Goal: Find specific page/section: Find specific page/section

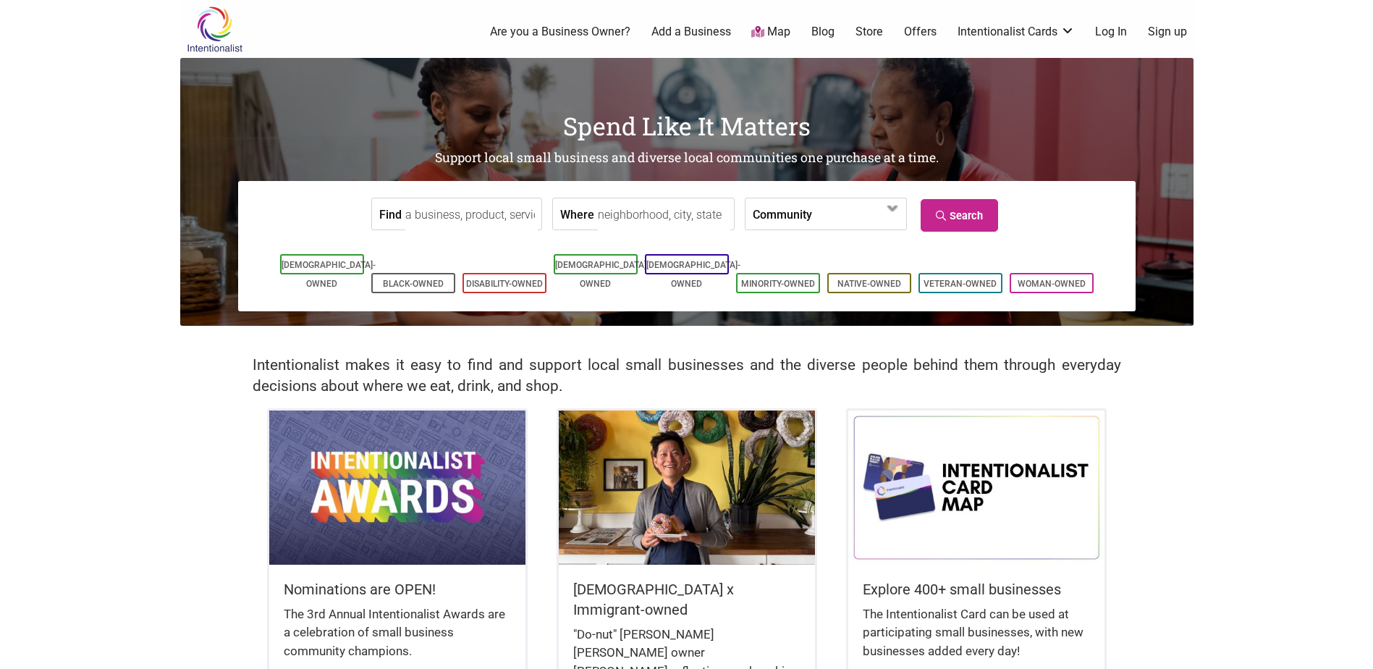
click at [433, 217] on input "Find" at bounding box center [471, 214] width 132 height 33
paste input "[PERSON_NAME]"
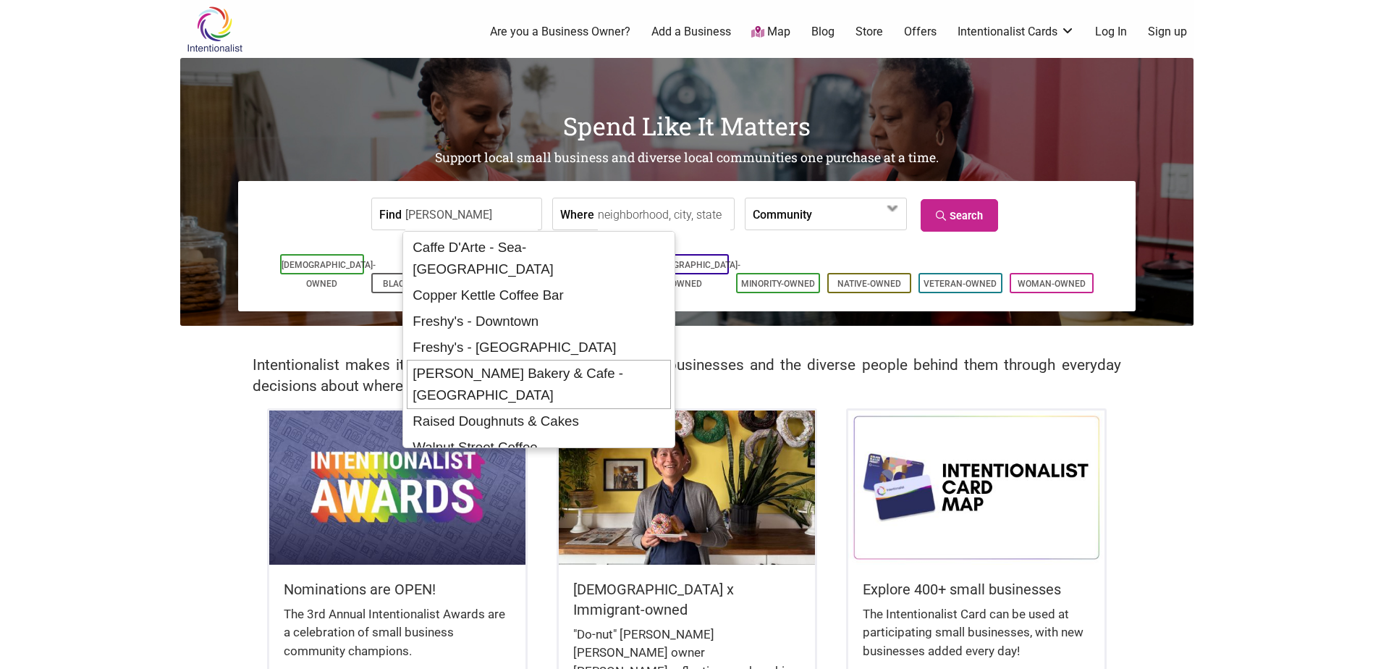
click at [547, 360] on div "[PERSON_NAME] Bakery & Cafe - [GEOGRAPHIC_DATA]" at bounding box center [539, 384] width 264 height 49
type input "Macrina Bakery & Cafe - Capitol Hill"
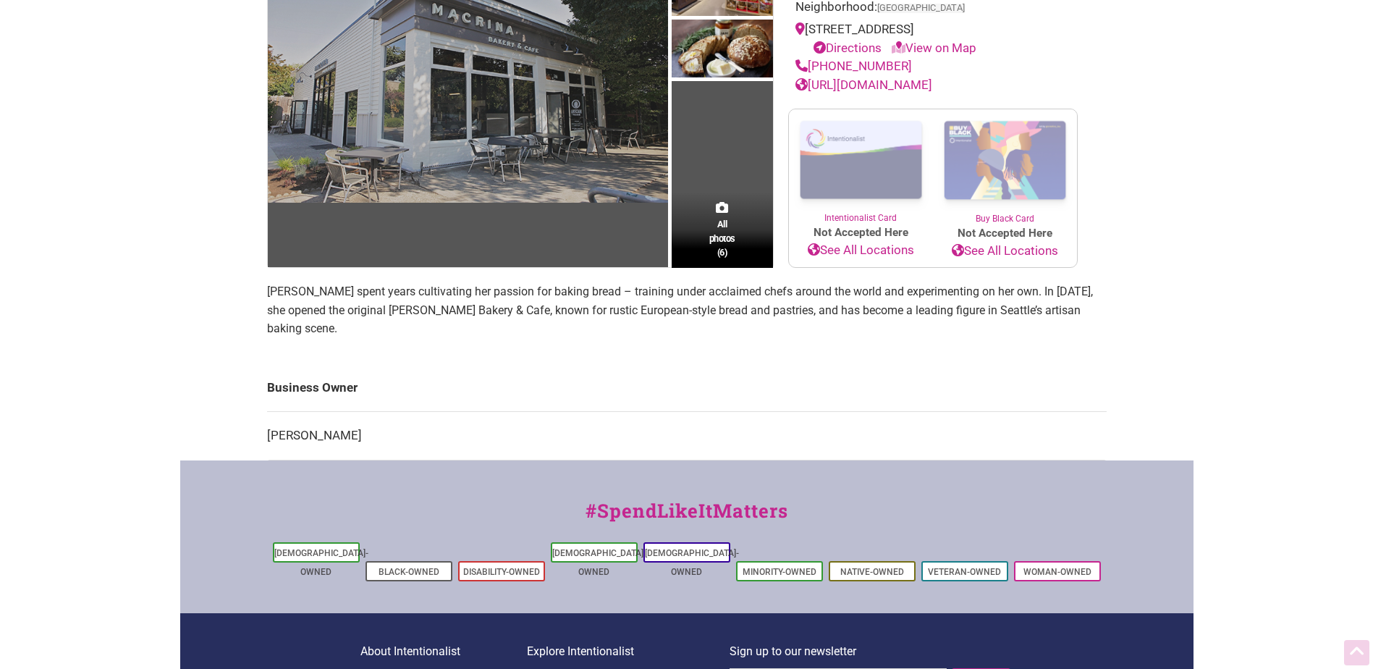
scroll to position [217, 0]
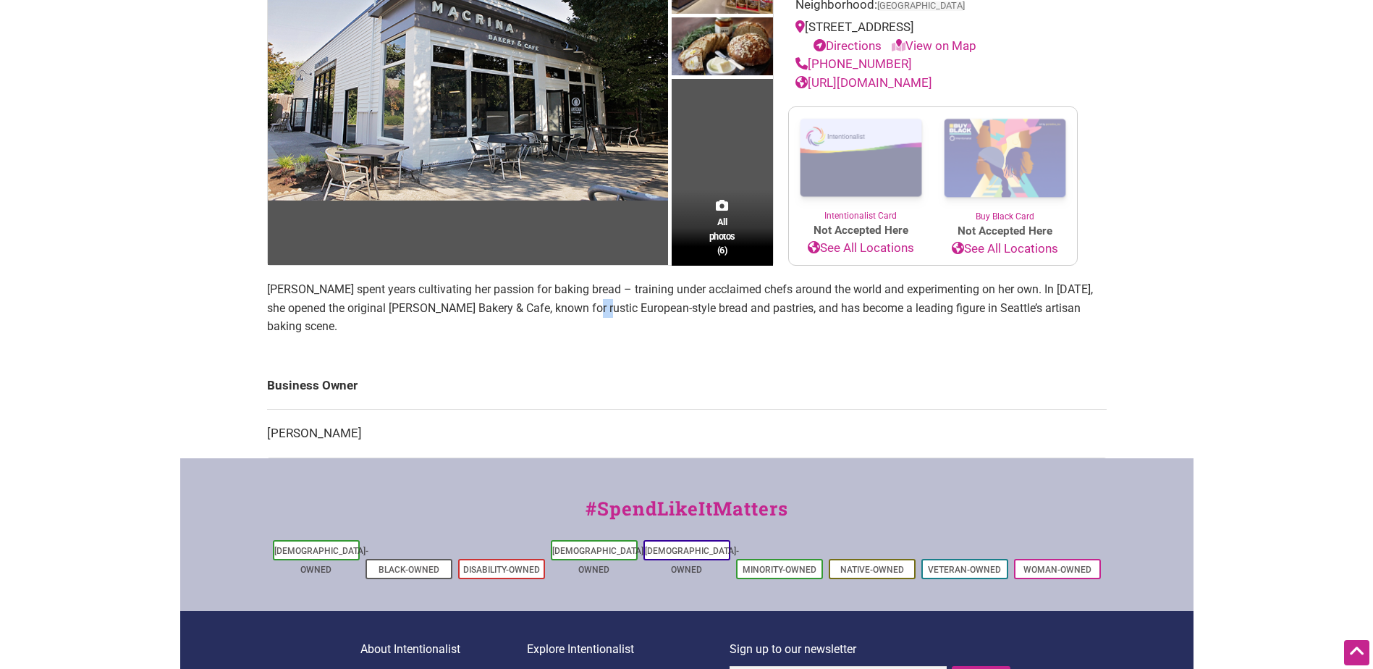
drag, startPoint x: 574, startPoint y: 308, endPoint x: 590, endPoint y: 303, distance: 16.7
click at [590, 303] on p "Leslie Mackie spent years cultivating her passion for baking bread – training u…" at bounding box center [687, 308] width 840 height 56
drag, startPoint x: 590, startPoint y: 303, endPoint x: 662, endPoint y: 313, distance: 73.1
click at [662, 313] on p "Leslie Mackie spent years cultivating her passion for baking bread – training u…" at bounding box center [687, 308] width 840 height 56
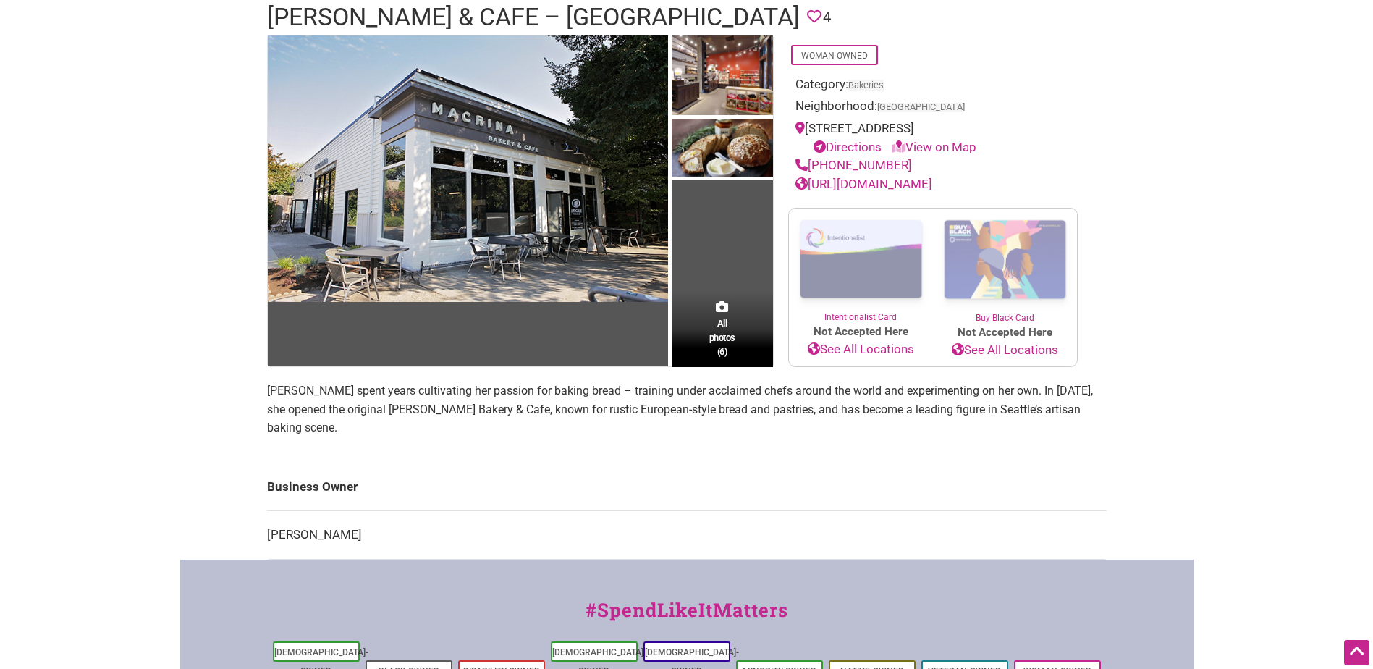
scroll to position [0, 0]
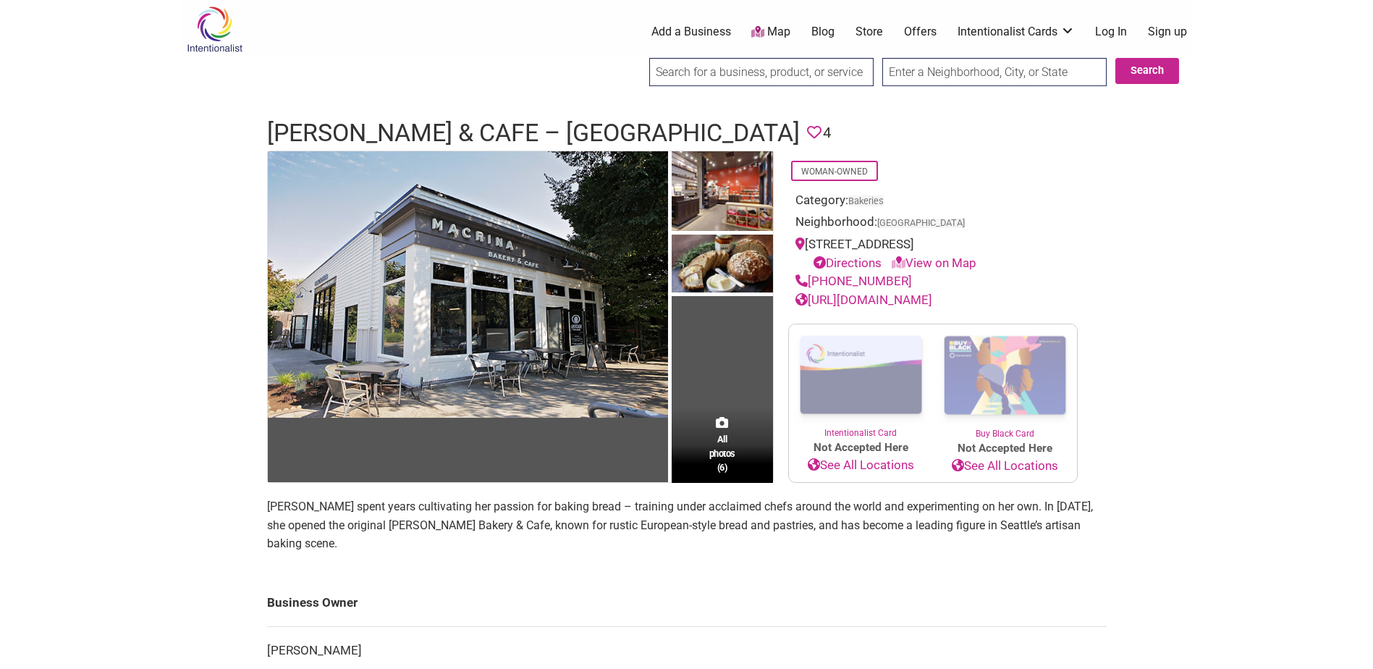
click at [1092, 256] on div "Woman-Owned Category: Bakeries Neighborhood: Capitol Hill 746 19th Ave E, Seatt…" at bounding box center [933, 317] width 319 height 333
click at [770, 32] on link "Map" at bounding box center [770, 32] width 39 height 17
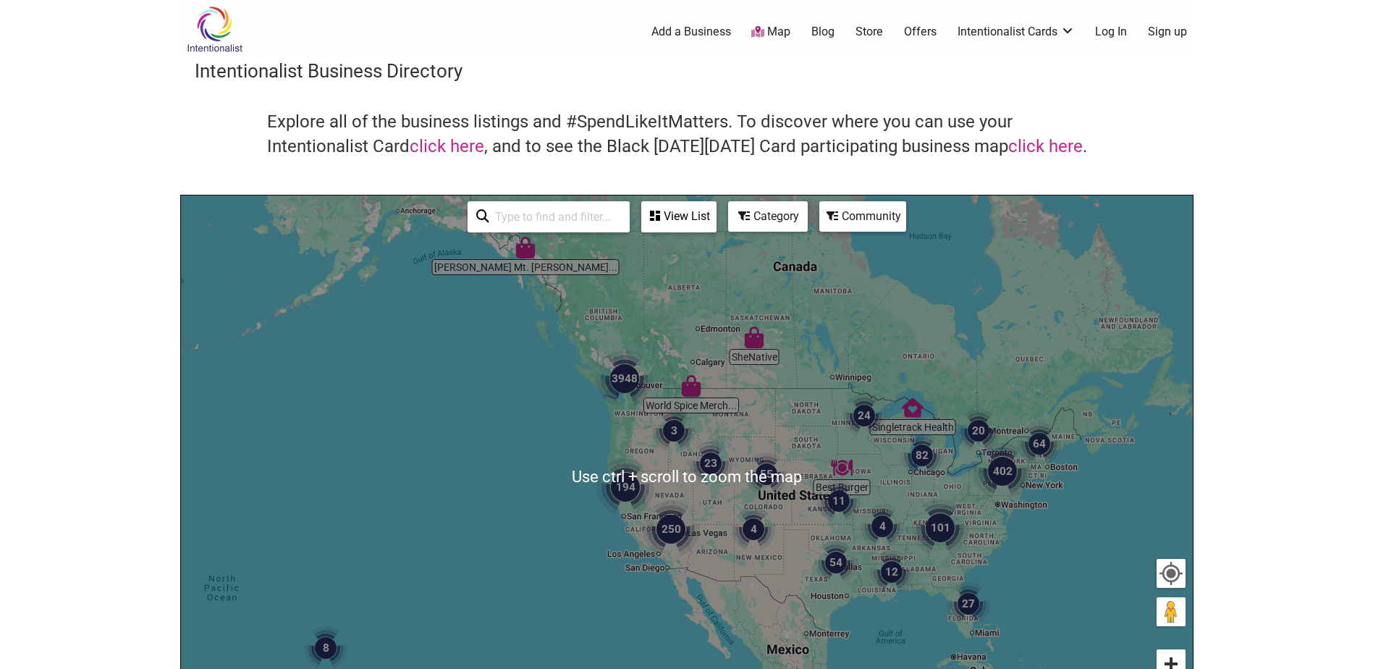
click at [1174, 654] on button "Zoom in" at bounding box center [1171, 663] width 29 height 29
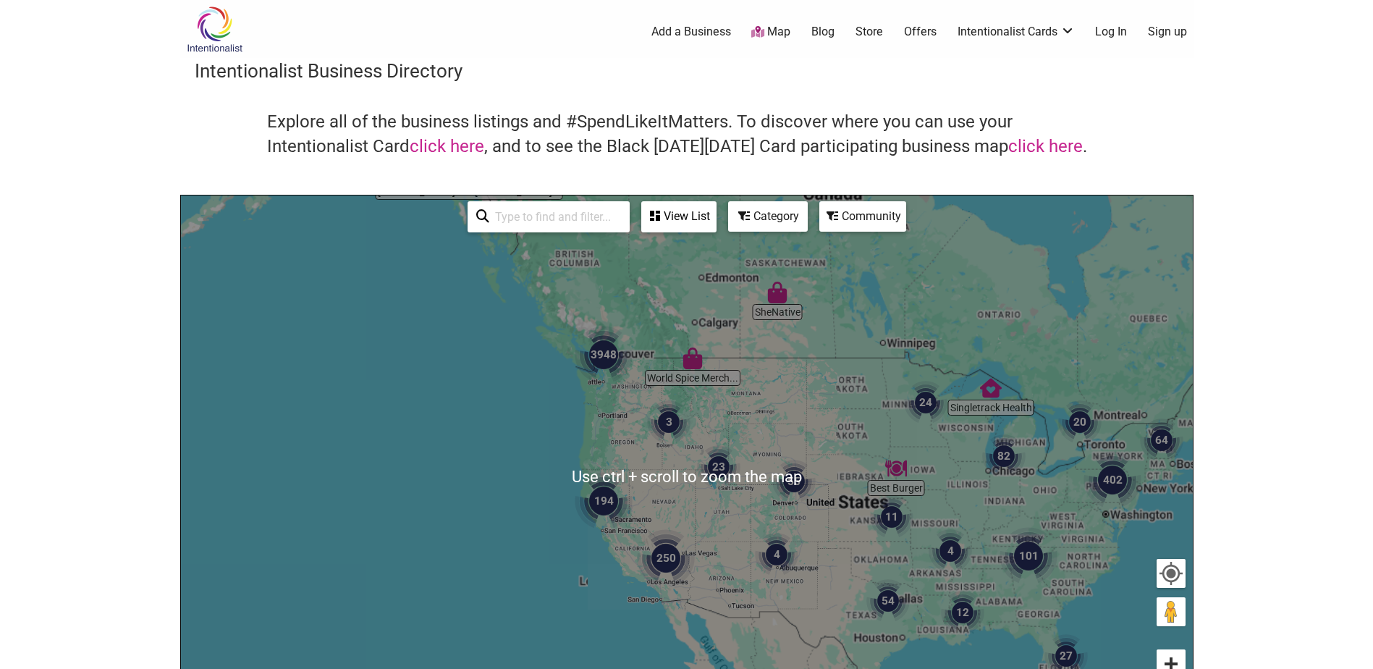
click at [1172, 654] on button "Zoom in" at bounding box center [1171, 663] width 29 height 29
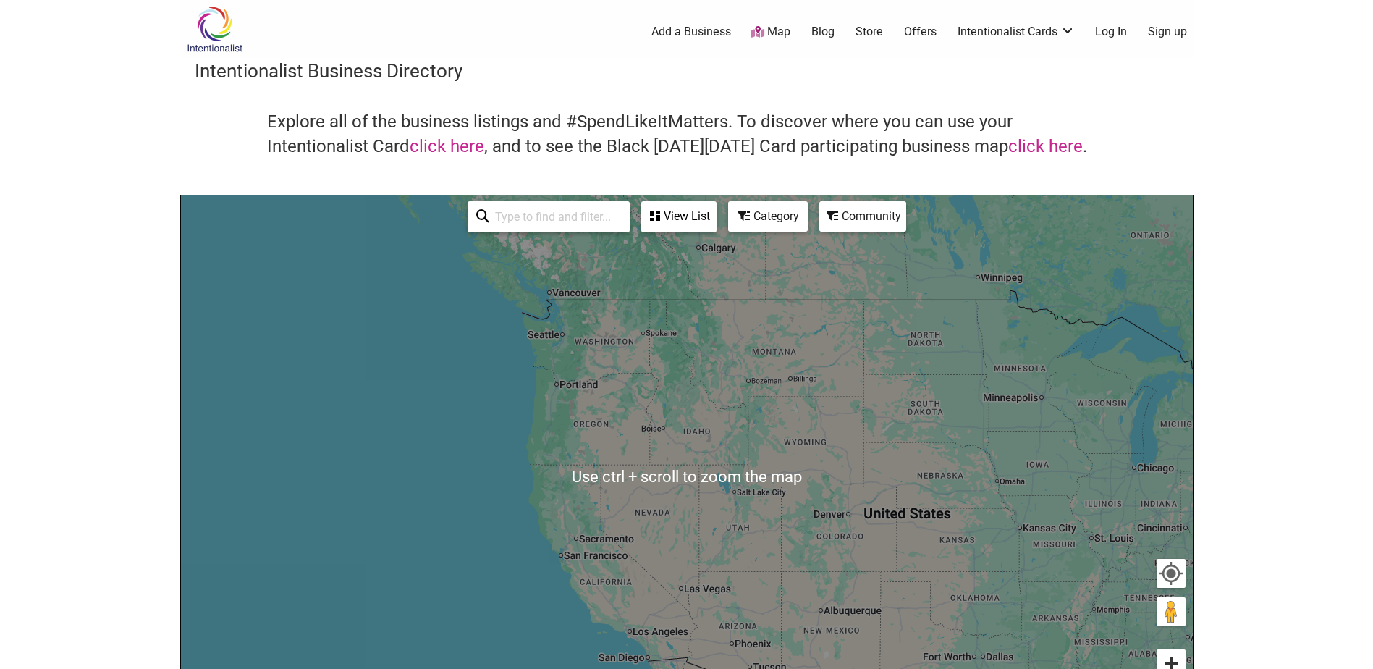
click at [1172, 654] on button "Zoom in" at bounding box center [1171, 663] width 29 height 29
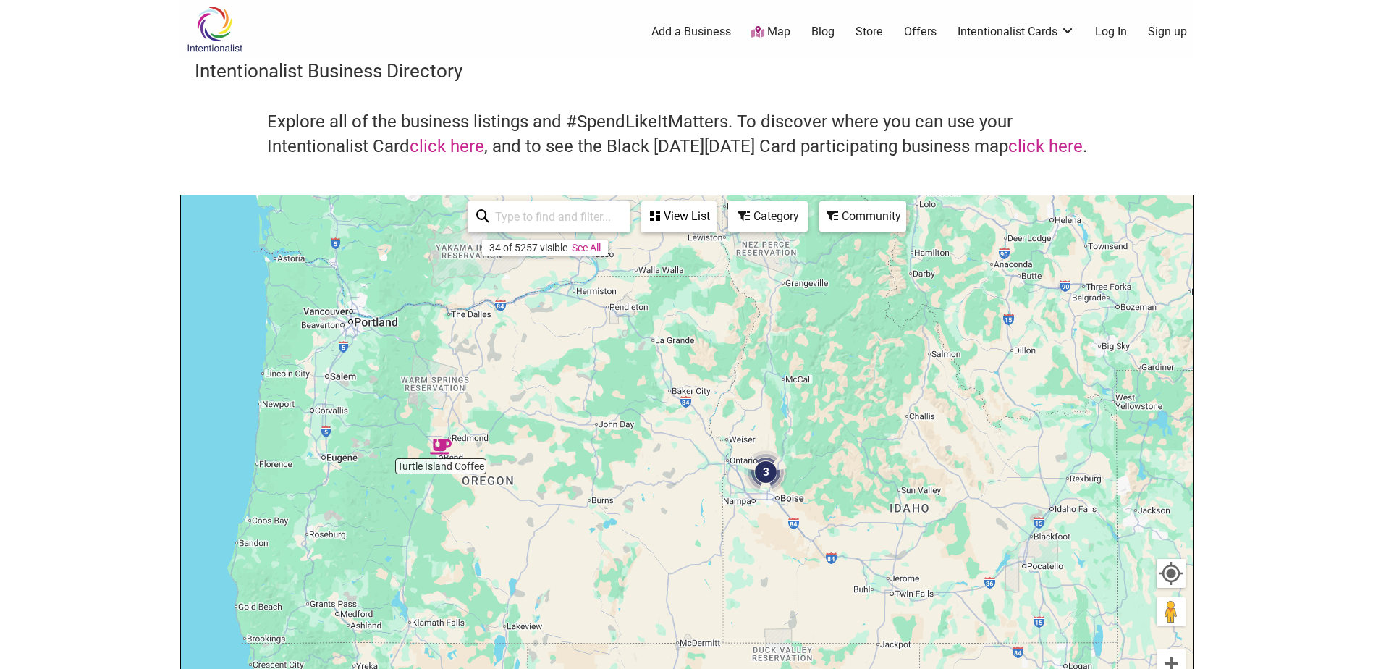
drag, startPoint x: 394, startPoint y: 325, endPoint x: 658, endPoint y: 600, distance: 381.4
click at [654, 601] on div "To navigate, press the arrow keys." at bounding box center [687, 476] width 1012 height 563
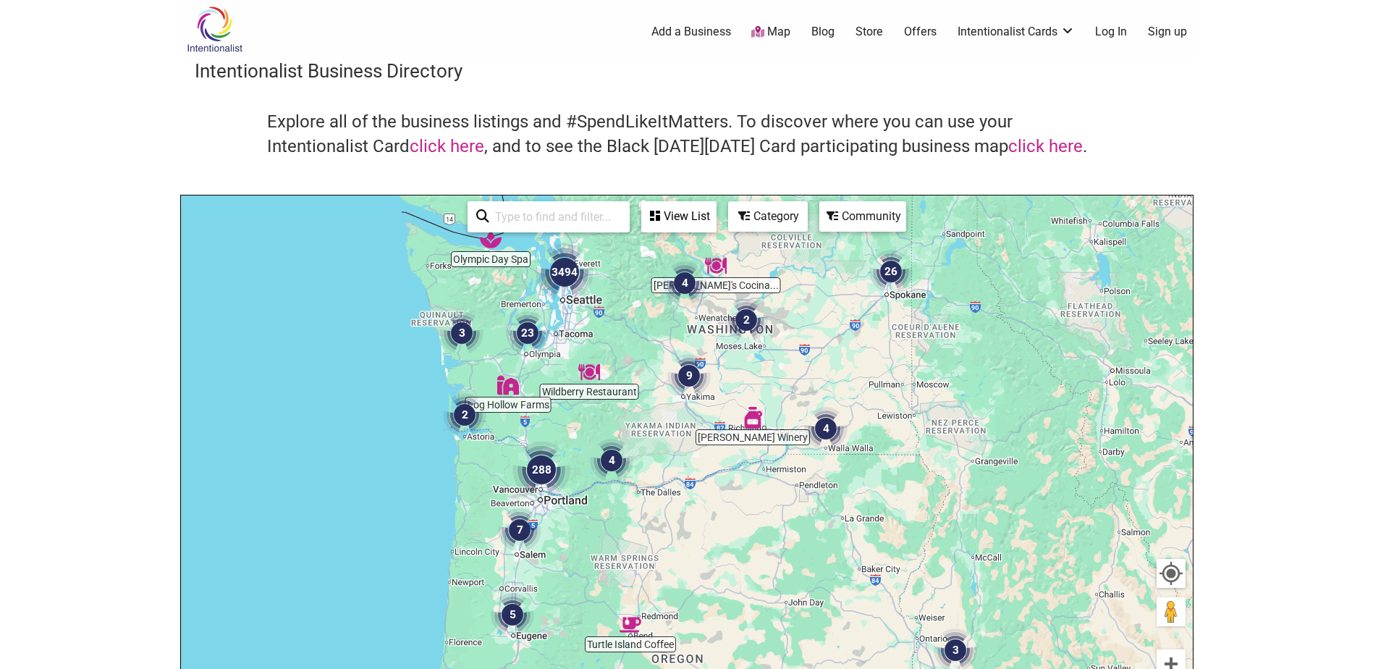
drag, startPoint x: 544, startPoint y: 394, endPoint x: 578, endPoint y: 471, distance: 83.7
click at [578, 471] on div "To navigate, press the arrow keys." at bounding box center [687, 476] width 1012 height 563
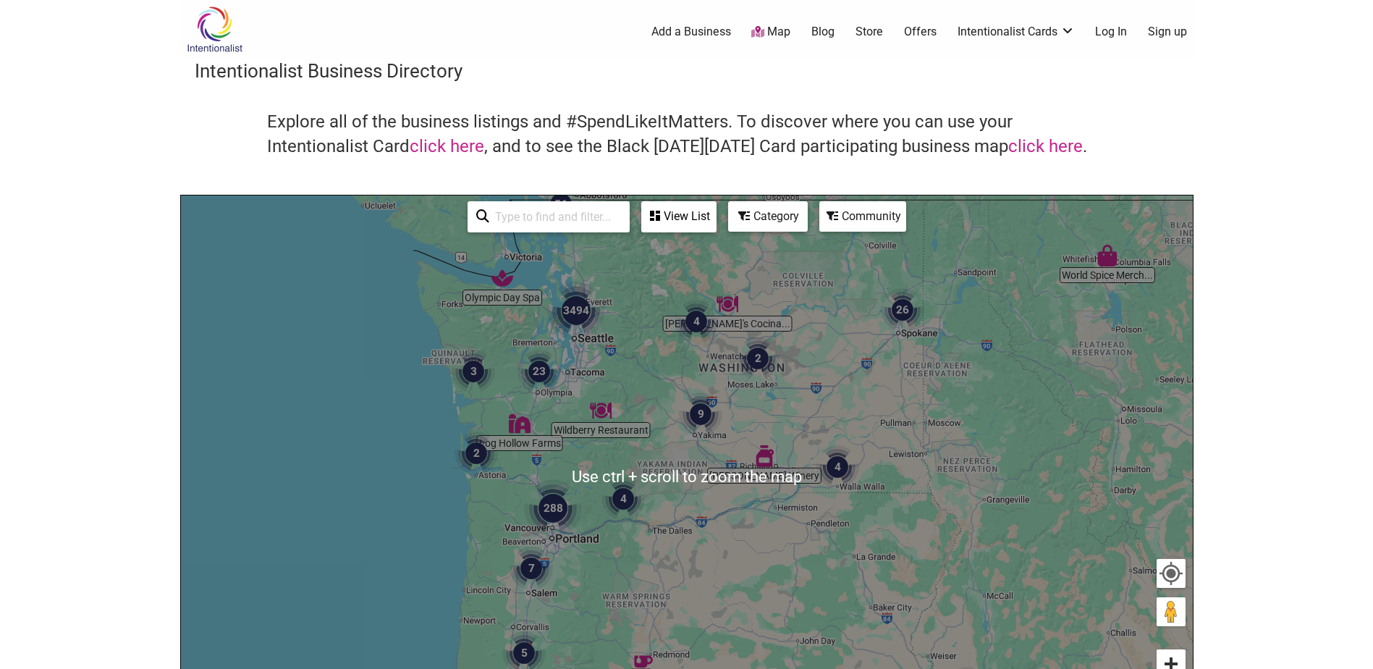
click at [1179, 659] on button "Zoom in" at bounding box center [1171, 663] width 29 height 29
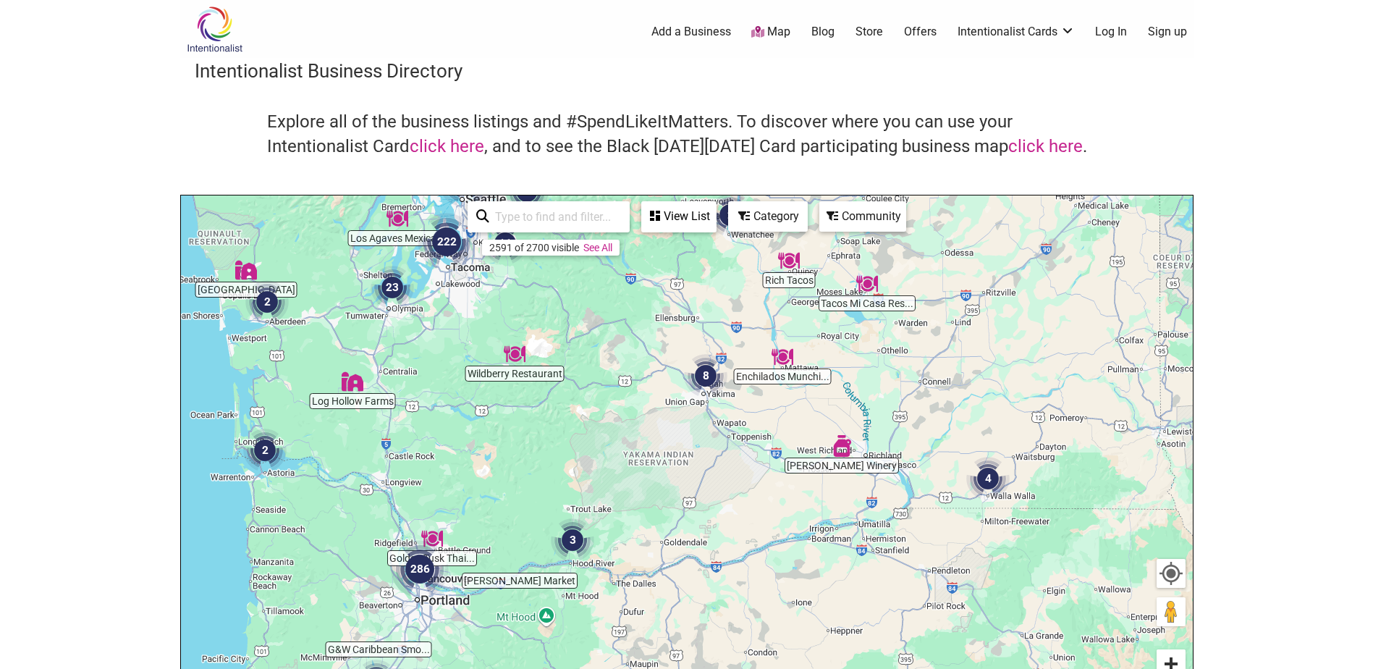
click at [1179, 659] on button "Zoom in" at bounding box center [1171, 663] width 29 height 29
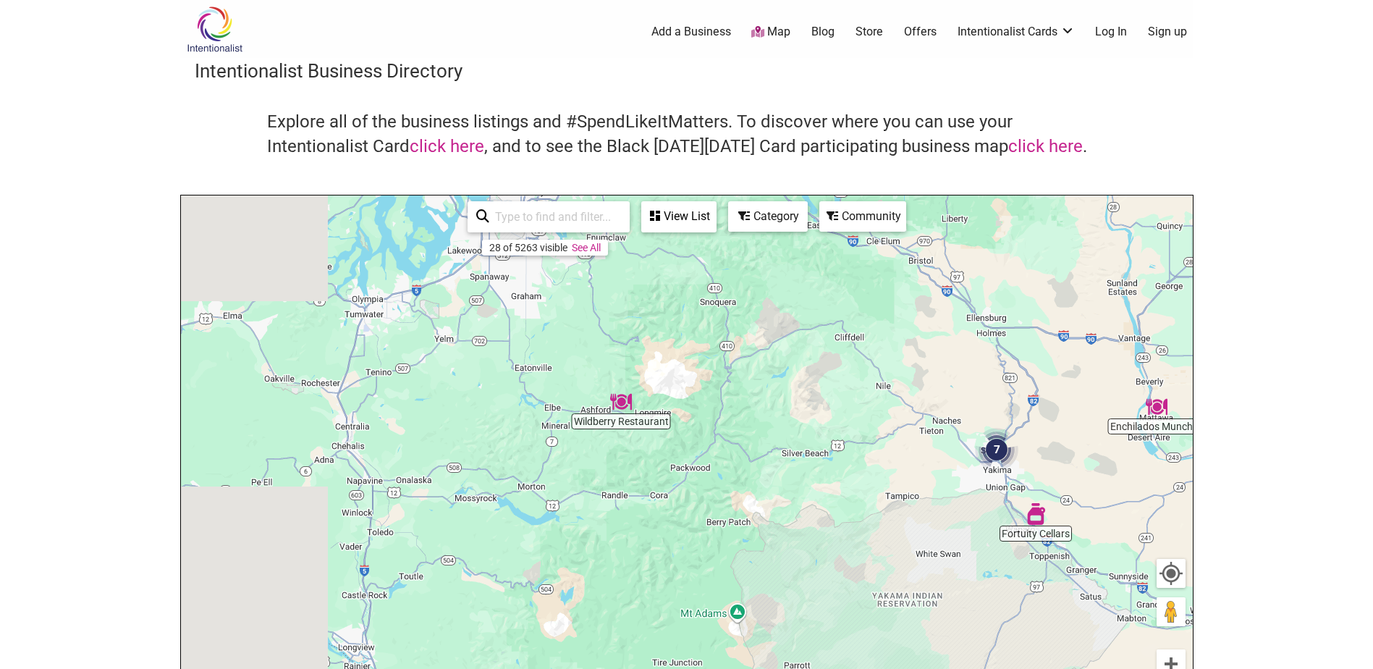
drag, startPoint x: 290, startPoint y: 365, endPoint x: 631, endPoint y: 570, distance: 398.2
click at [631, 570] on div "To navigate, press the arrow keys." at bounding box center [687, 476] width 1012 height 563
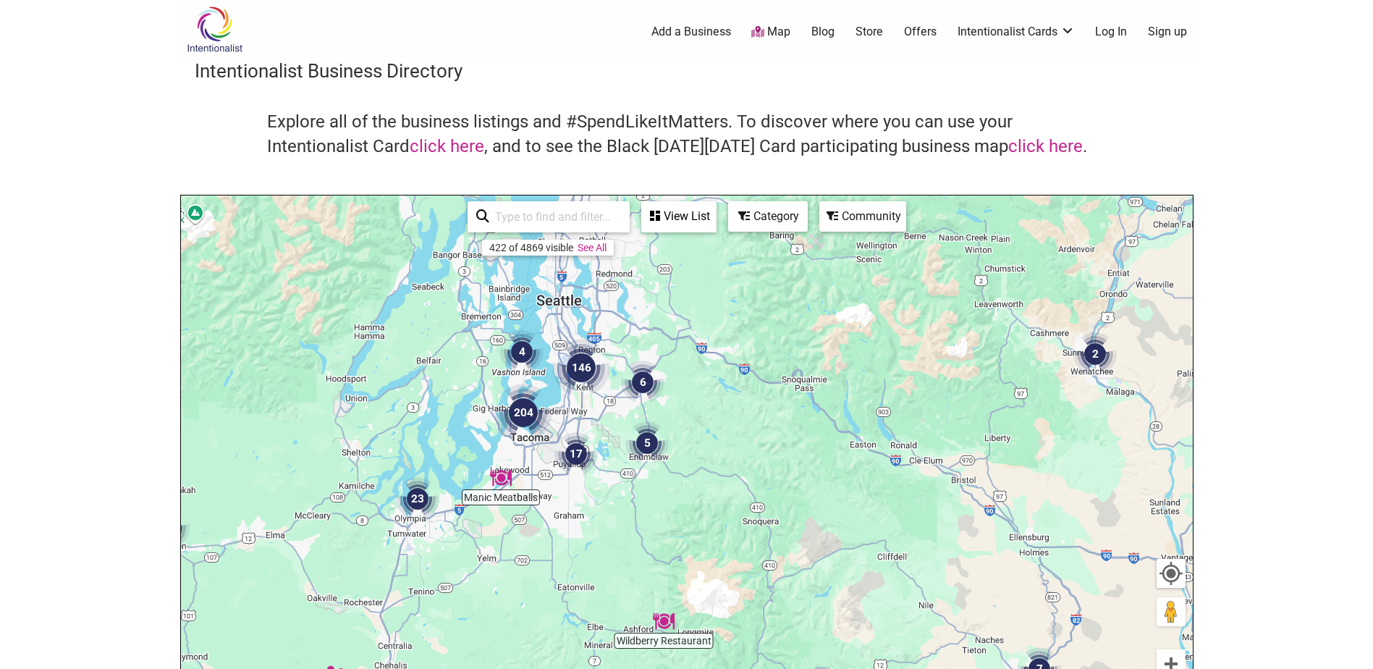
drag, startPoint x: 597, startPoint y: 471, endPoint x: 570, endPoint y: 606, distance: 137.9
click at [570, 606] on div "To navigate, press the arrow keys." at bounding box center [687, 476] width 1012 height 563
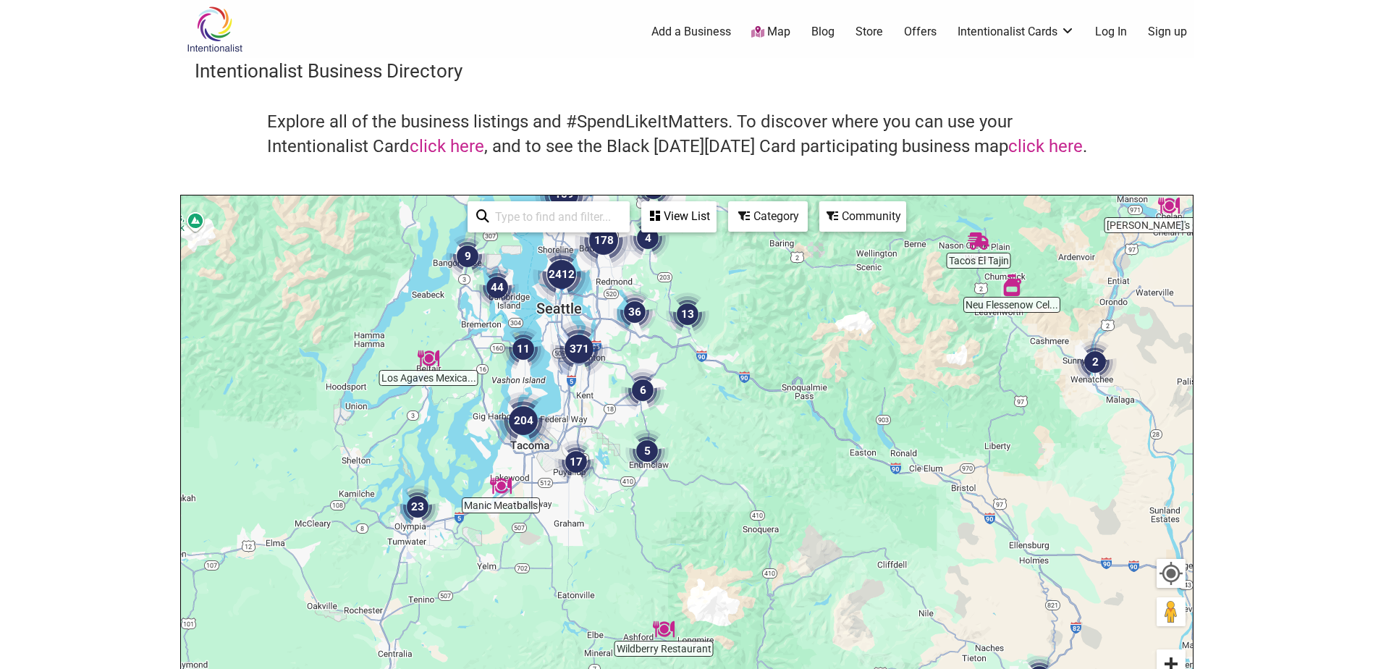
click at [1174, 665] on button "Zoom in" at bounding box center [1171, 663] width 29 height 29
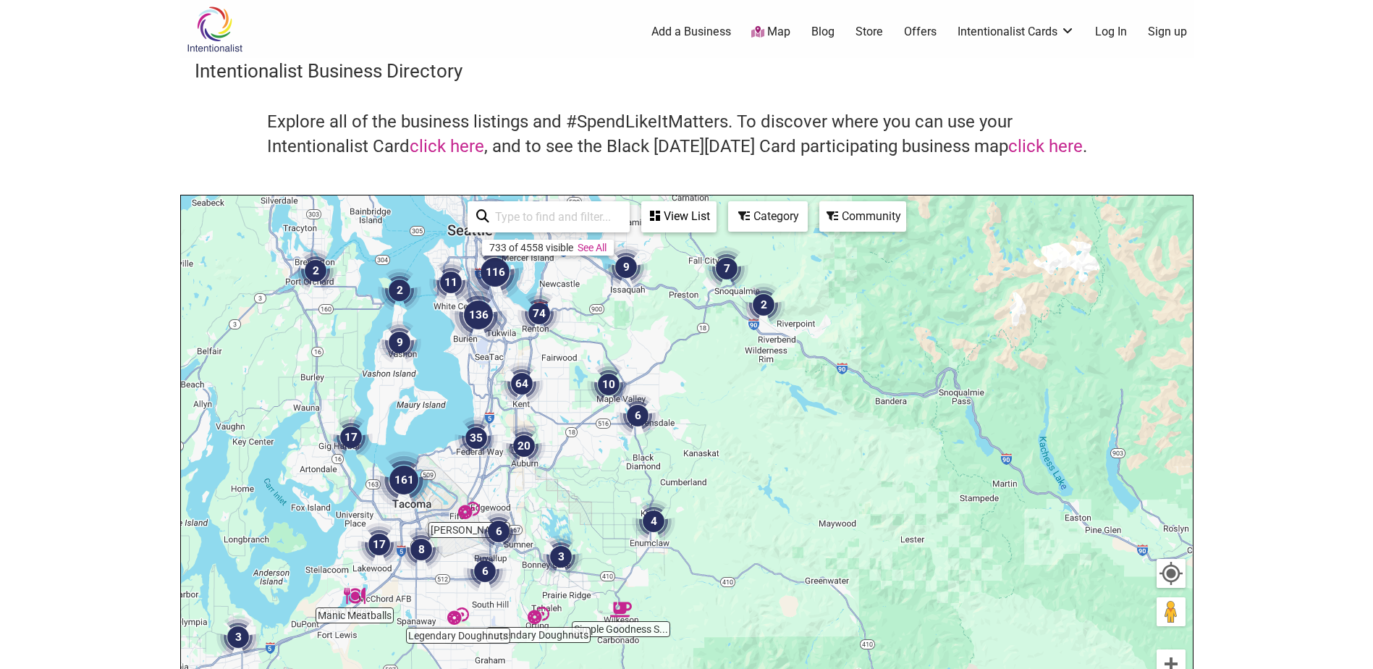
drag, startPoint x: 720, startPoint y: 374, endPoint x: 762, endPoint y: 465, distance: 100.8
click at [762, 465] on div "To navigate, press the arrow keys." at bounding box center [687, 476] width 1012 height 563
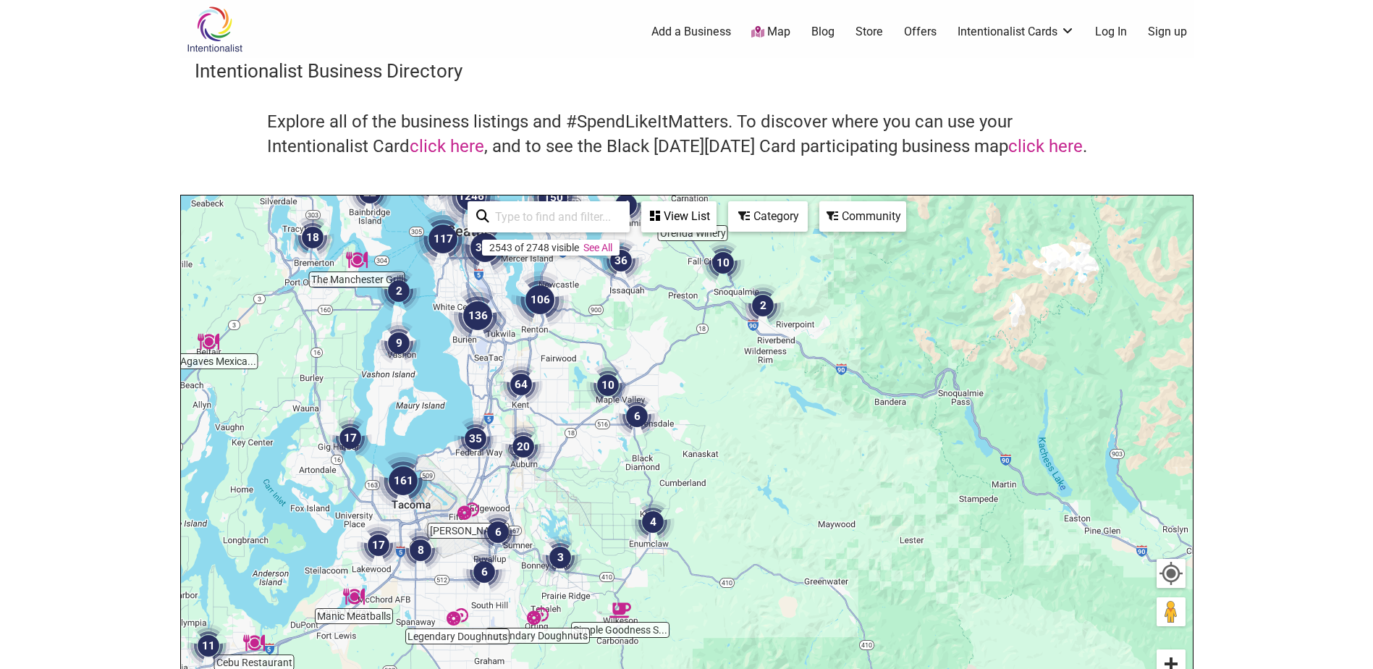
click at [1169, 658] on button "Zoom in" at bounding box center [1171, 663] width 29 height 29
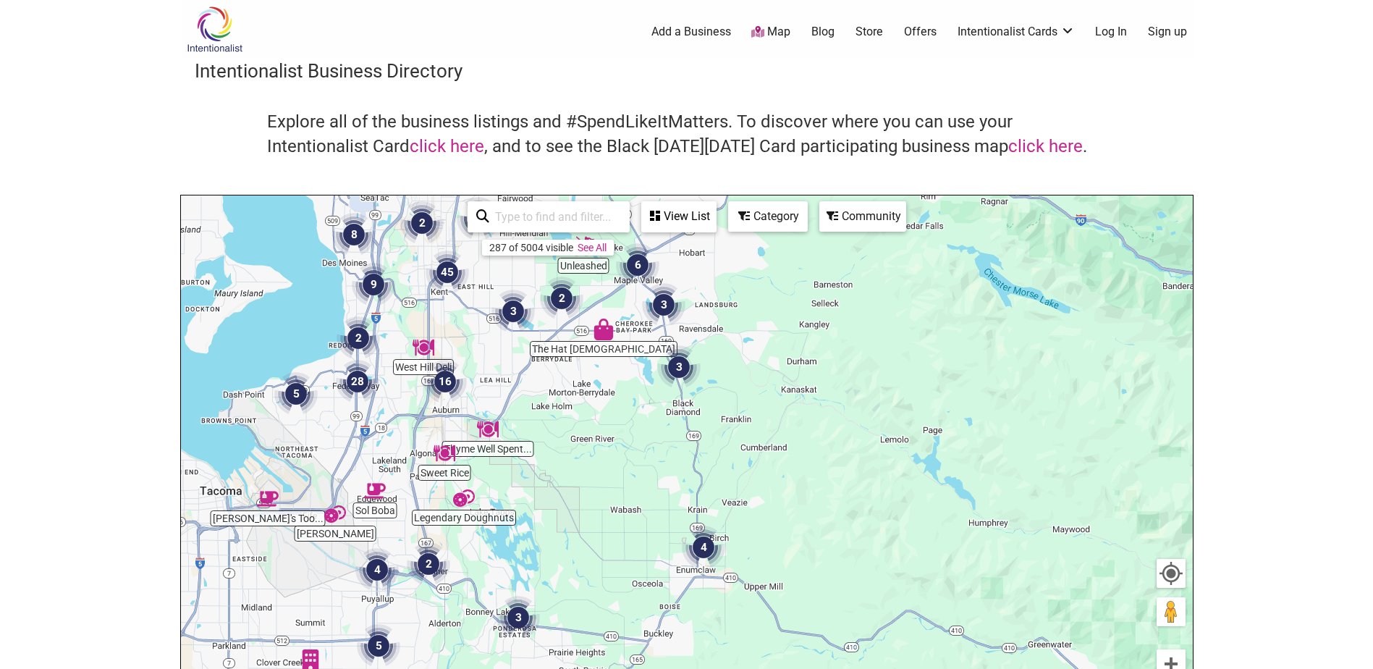
drag, startPoint x: 416, startPoint y: 552, endPoint x: 507, endPoint y: 510, distance: 100.7
click at [507, 510] on div "To navigate, press the arrow keys." at bounding box center [687, 476] width 1012 height 563
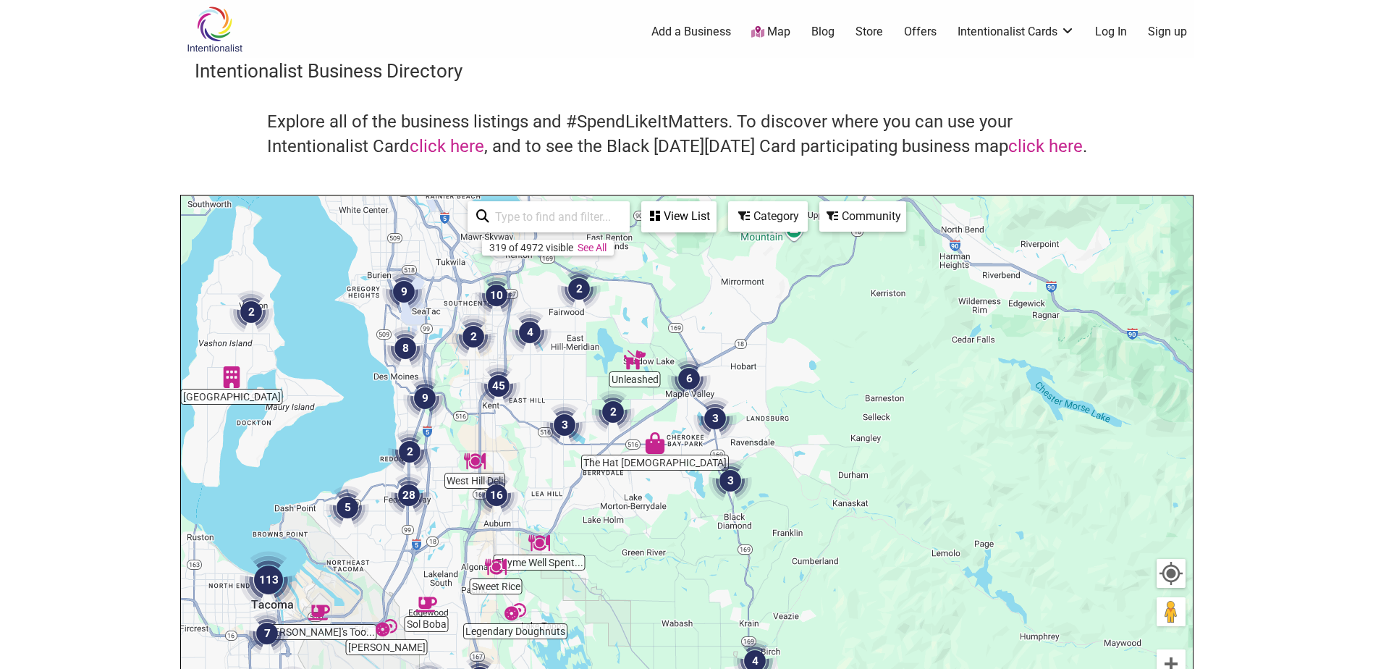
drag, startPoint x: 611, startPoint y: 535, endPoint x: 643, endPoint y: 631, distance: 101.4
click at [643, 631] on div "To navigate, press the arrow keys." at bounding box center [687, 476] width 1012 height 563
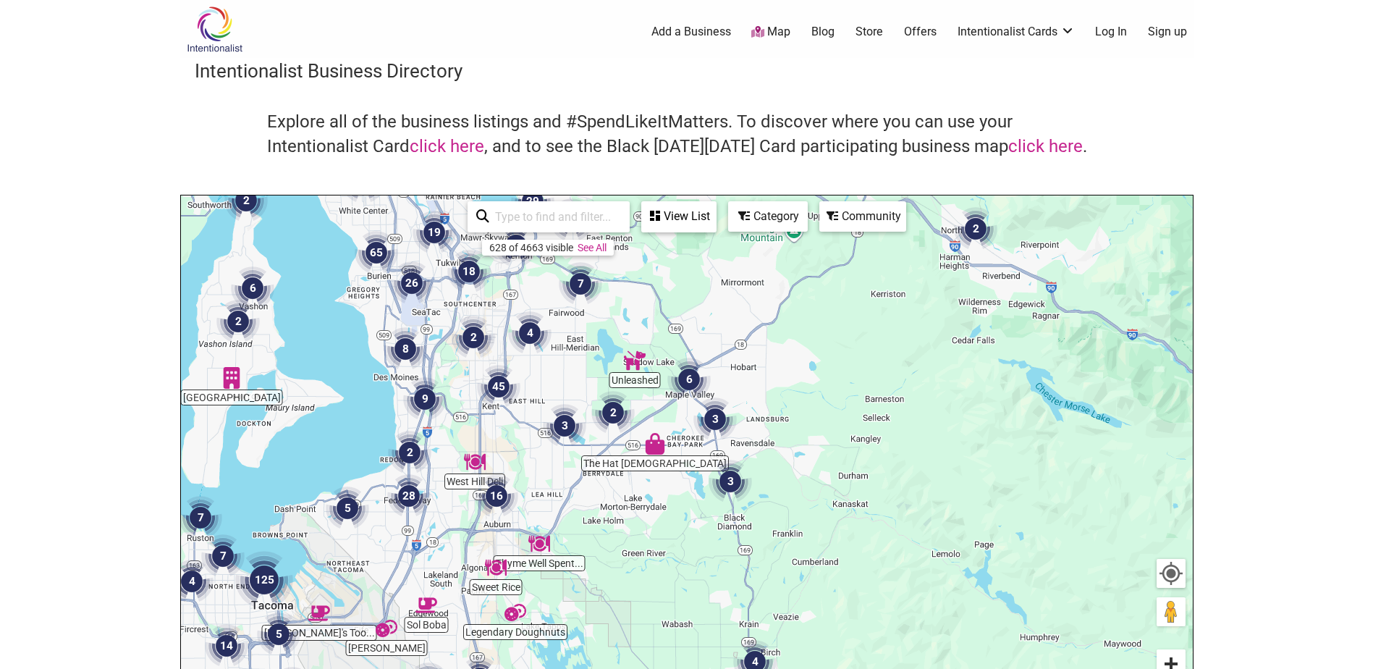
click at [1179, 660] on button "Zoom in" at bounding box center [1171, 663] width 29 height 29
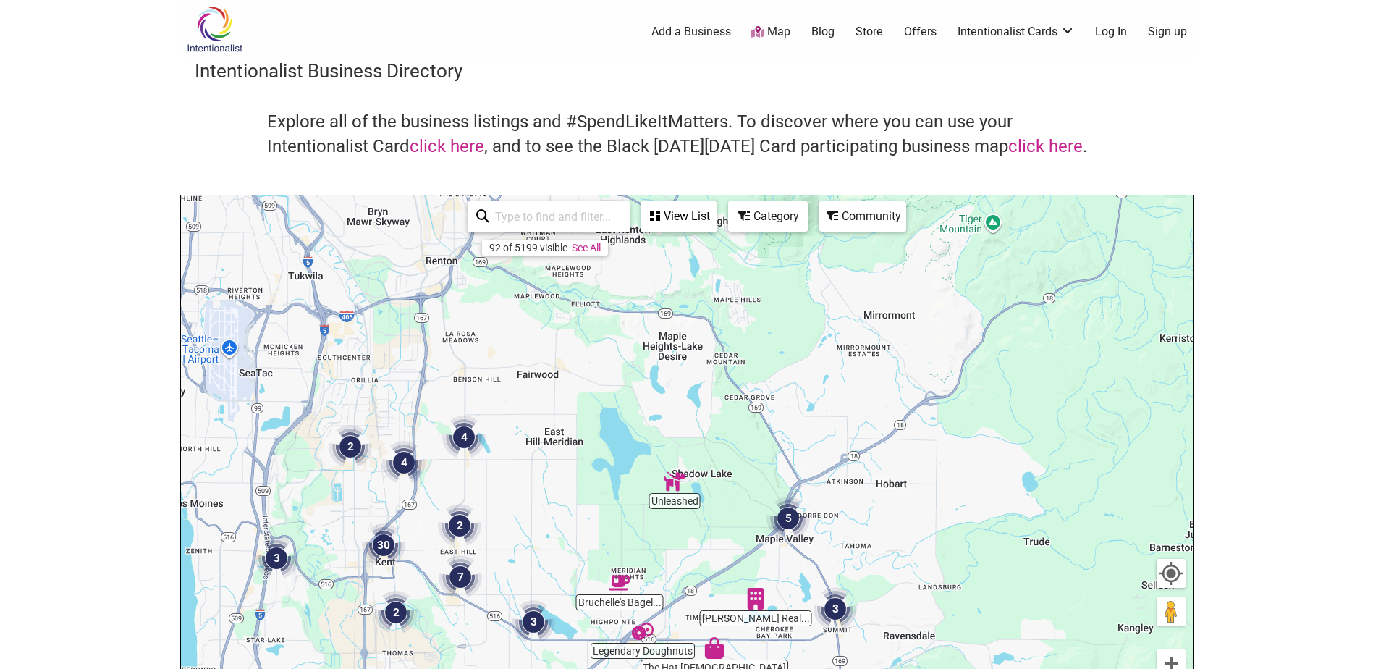
drag, startPoint x: 526, startPoint y: 315, endPoint x: 736, endPoint y: 638, distance: 385.1
click at [736, 638] on div "To navigate, press the arrow keys." at bounding box center [687, 476] width 1012 height 563
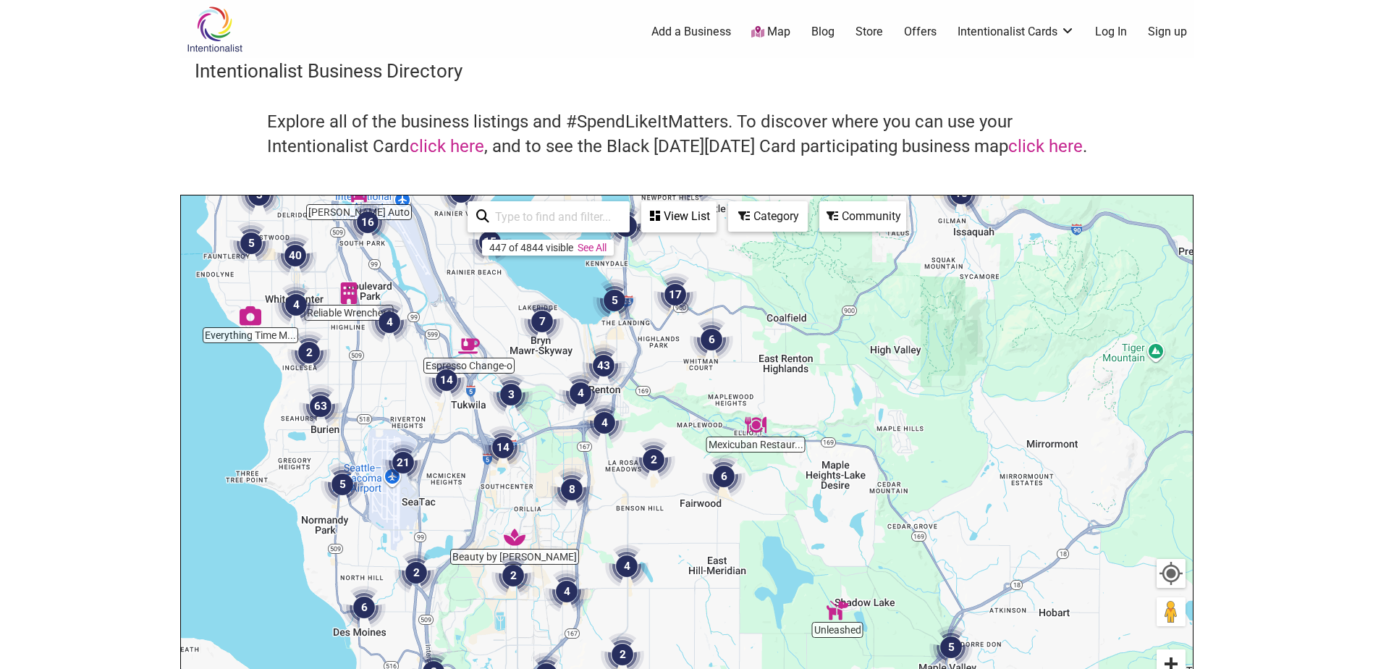
click at [1176, 664] on button "Zoom in" at bounding box center [1171, 663] width 29 height 29
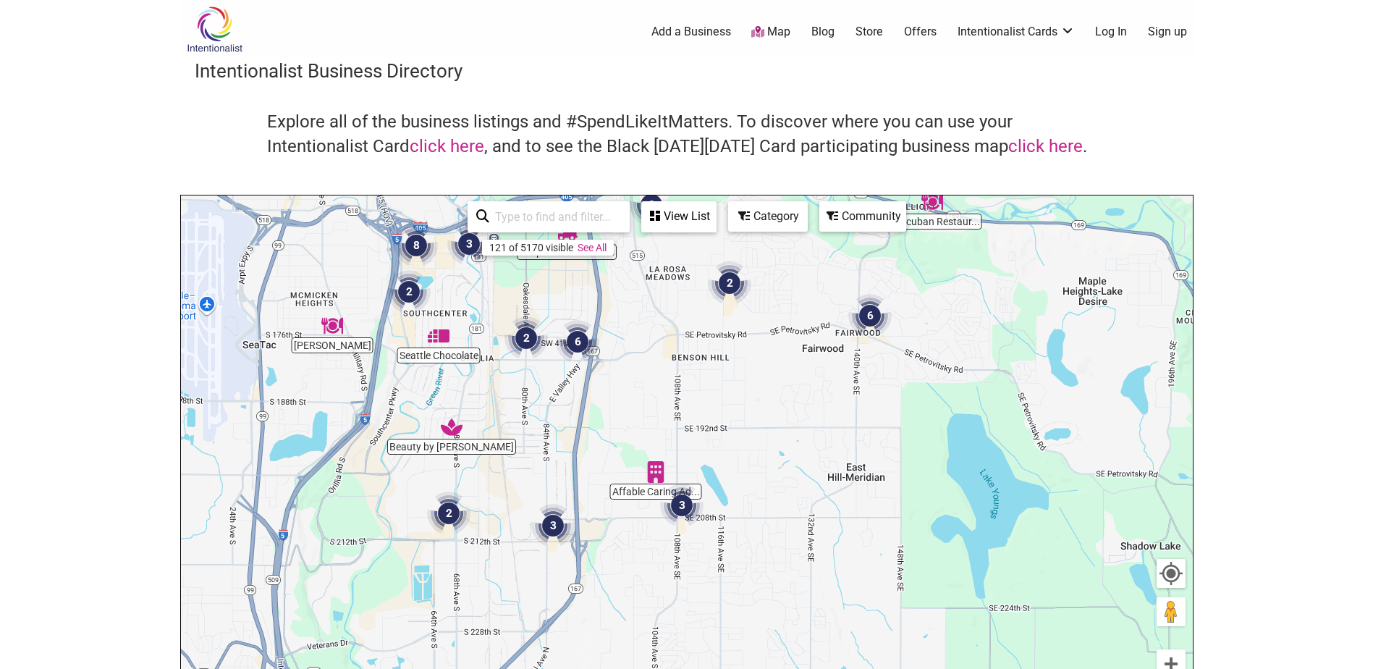
drag, startPoint x: 602, startPoint y: 488, endPoint x: 717, endPoint y: 294, distance: 225.2
click at [717, 294] on div "To navigate, press the arrow keys." at bounding box center [687, 476] width 1012 height 563
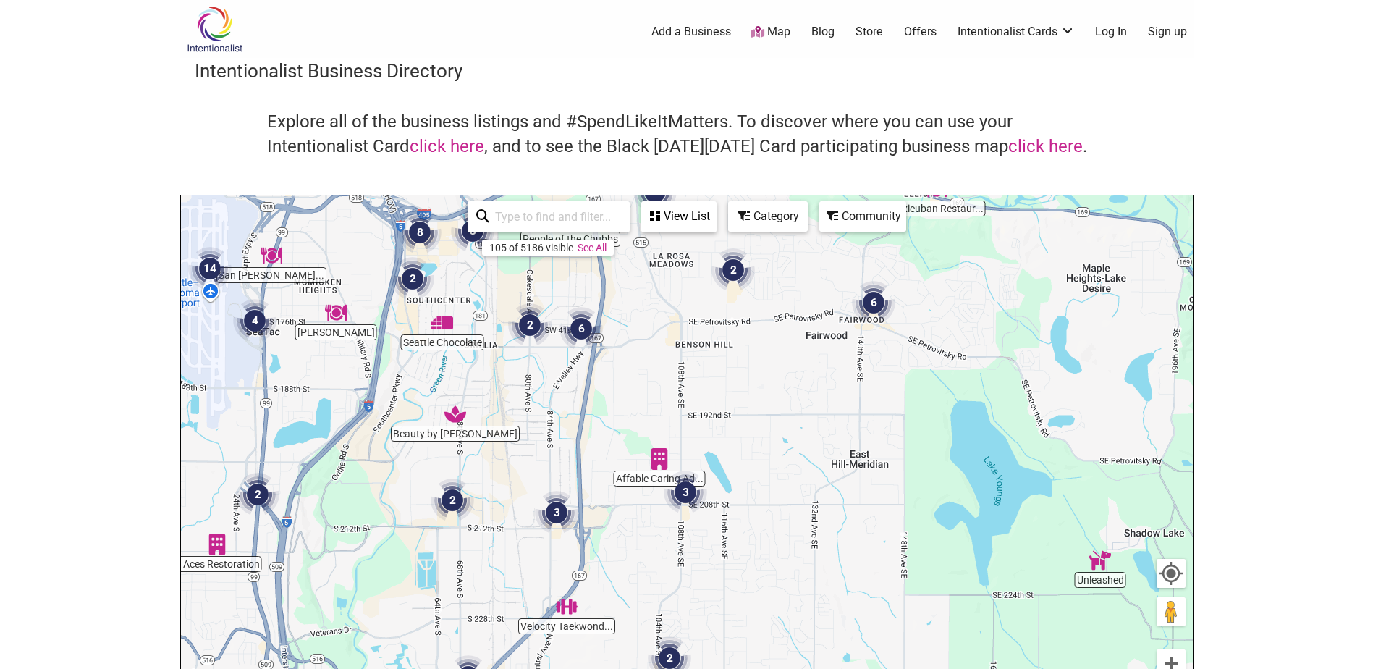
click at [577, 216] on input "search" at bounding box center [555, 217] width 132 height 28
click at [715, 220] on div "Category" at bounding box center [679, 217] width 72 height 28
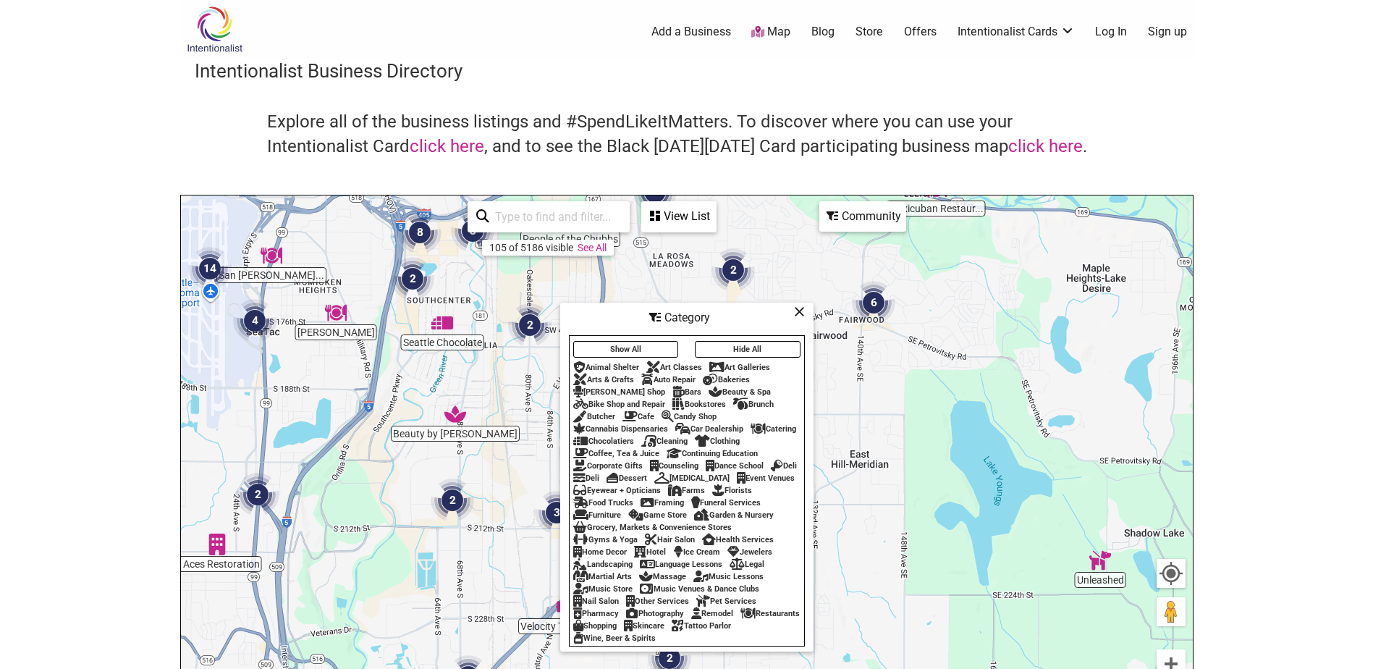
click at [643, 449] on div "Coffee, Tea & Juice" at bounding box center [616, 453] width 86 height 9
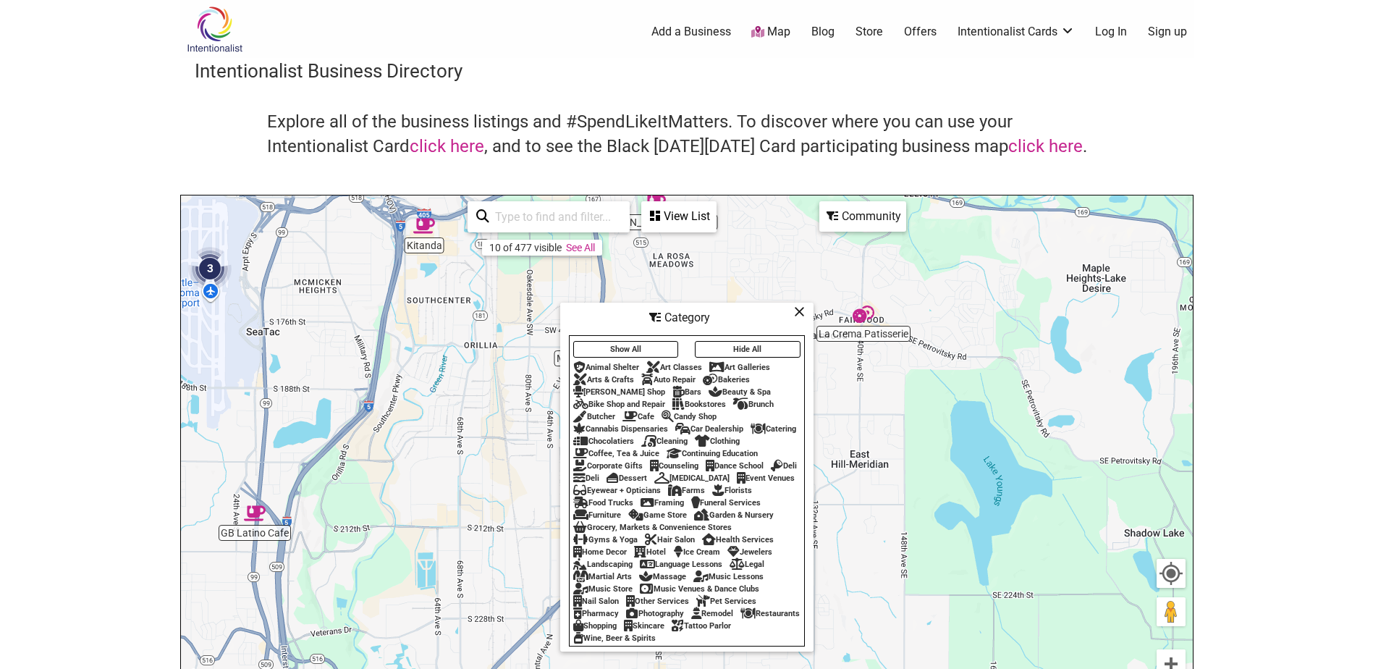
click at [738, 375] on div "Bakeries" at bounding box center [726, 379] width 47 height 9
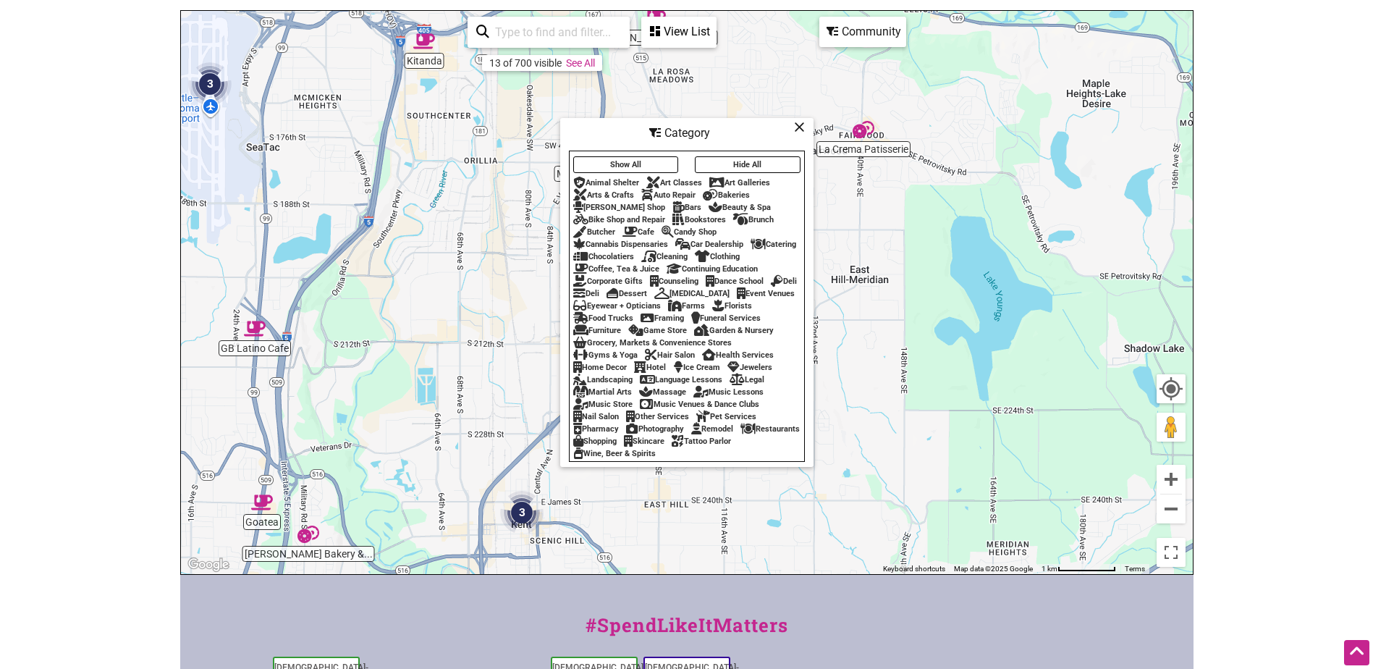
scroll to position [72, 0]
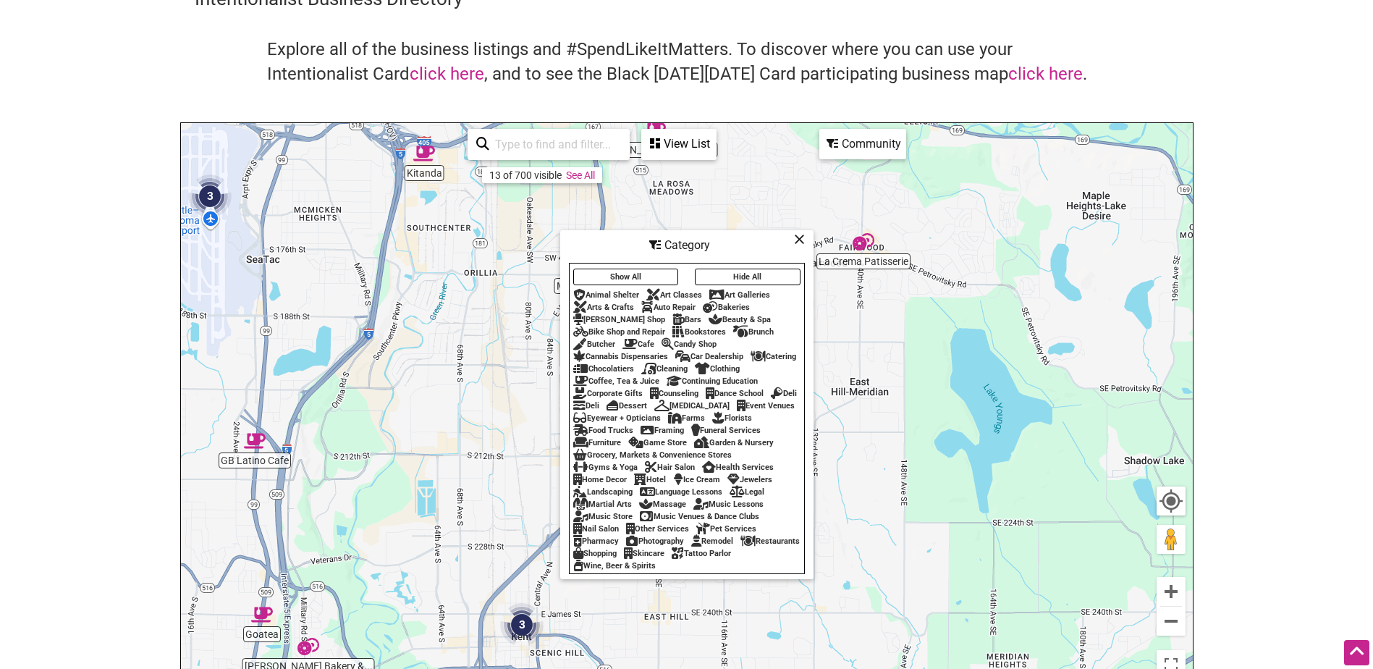
click at [604, 376] on div "Coffee, Tea & Juice" at bounding box center [616, 380] width 86 height 9
click at [743, 265] on div "Show All Hide All Animal Shelter Art Classes Art Galleries Arts & Crafts Auto R…" at bounding box center [687, 418] width 235 height 307
click at [743, 269] on button "Hide All" at bounding box center [748, 277] width 106 height 17
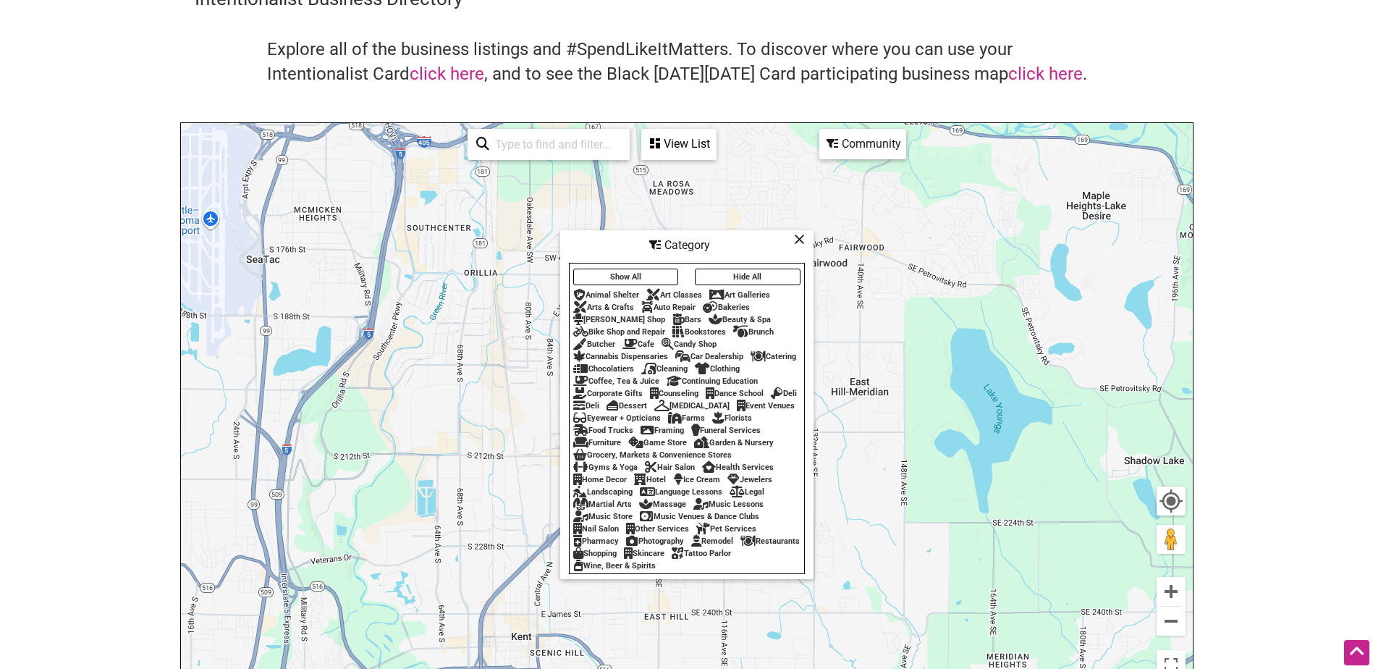
click at [609, 376] on div "Coffee, Tea & Juice" at bounding box center [616, 380] width 86 height 9
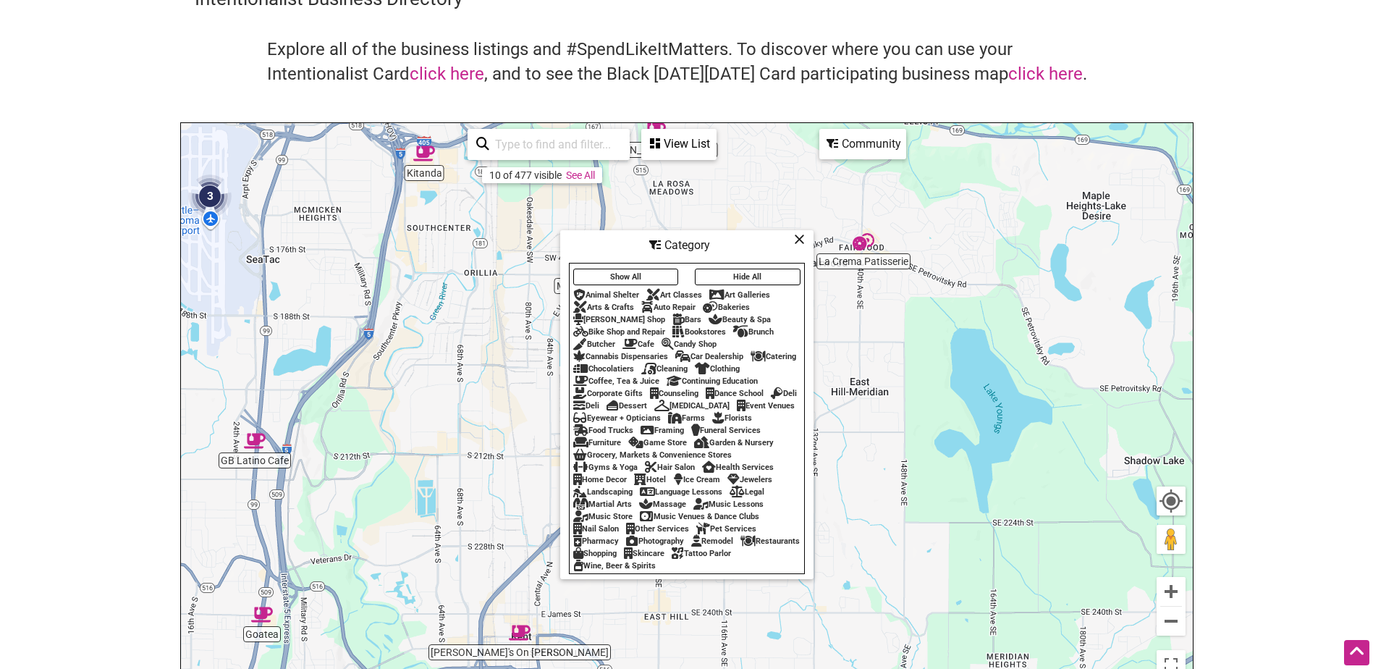
click at [773, 352] on div "Catering" at bounding box center [774, 356] width 46 height 9
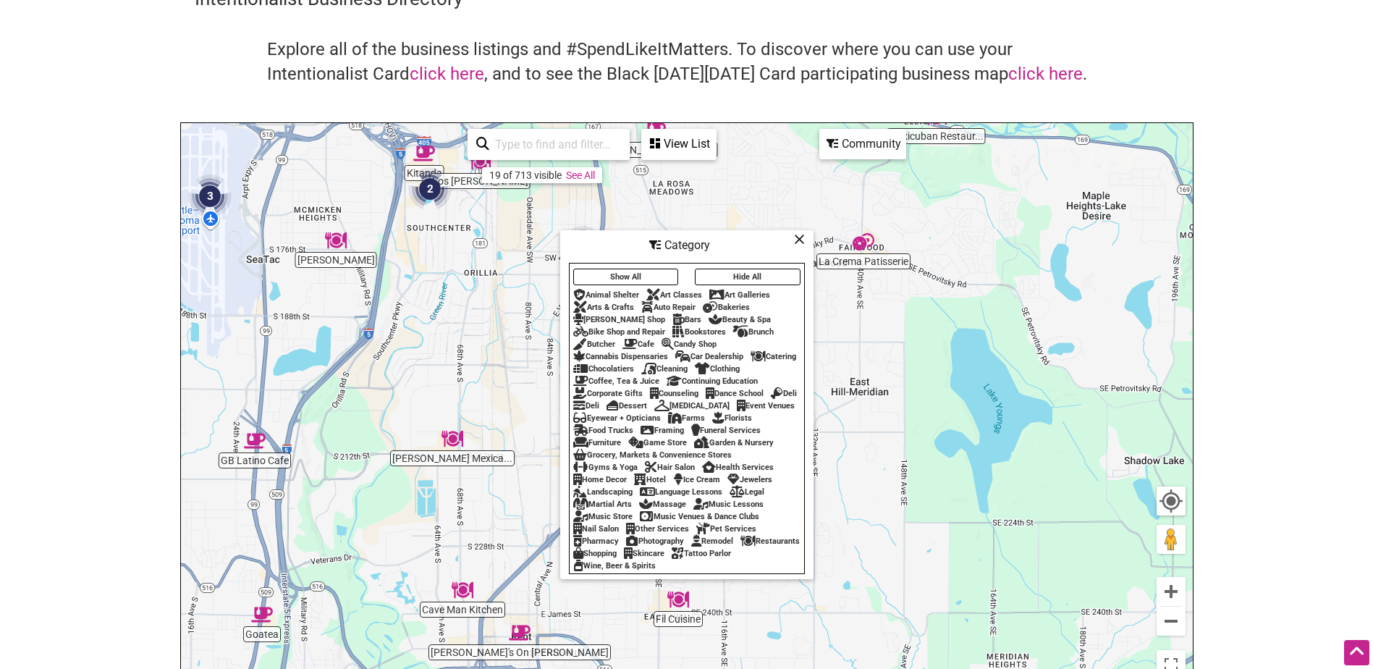
click at [639, 340] on div "Cafe" at bounding box center [639, 344] width 32 height 9
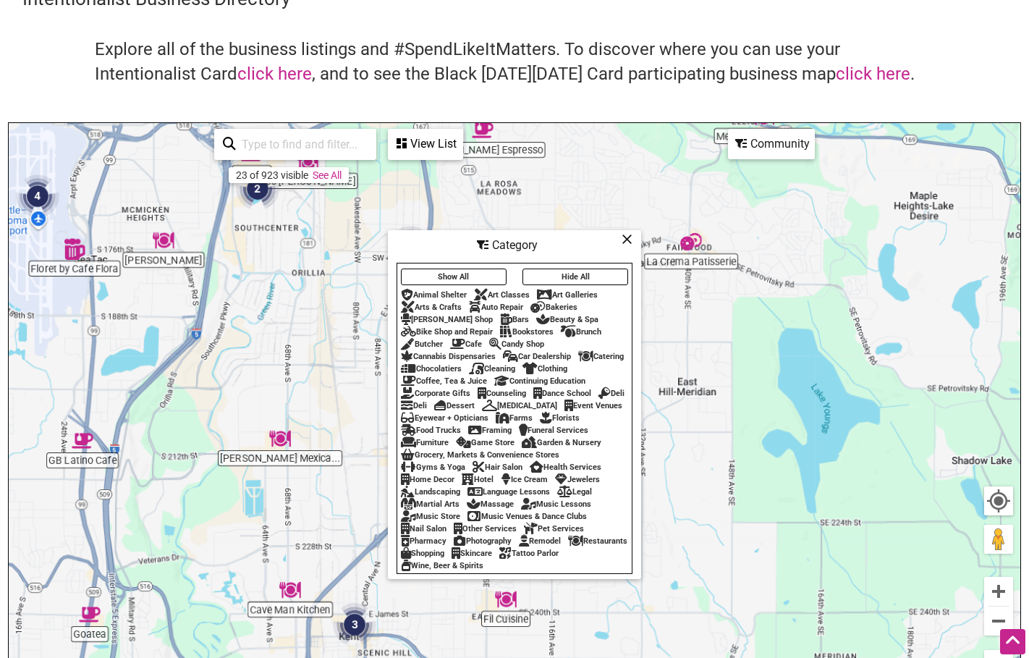
click at [570, 303] on div "Bakeries" at bounding box center [554, 307] width 47 height 9
click at [570, 273] on button "Hide All" at bounding box center [576, 277] width 106 height 17
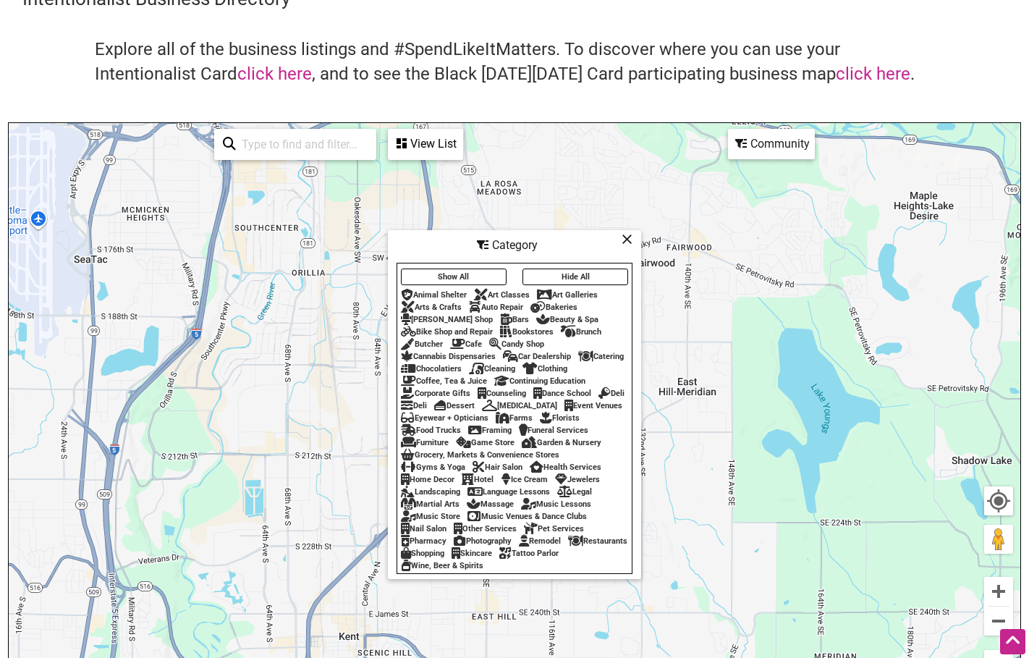
click at [567, 303] on div "Bakeries" at bounding box center [554, 307] width 47 height 9
click at [446, 376] on div "Coffee, Tea & Juice" at bounding box center [444, 380] width 86 height 9
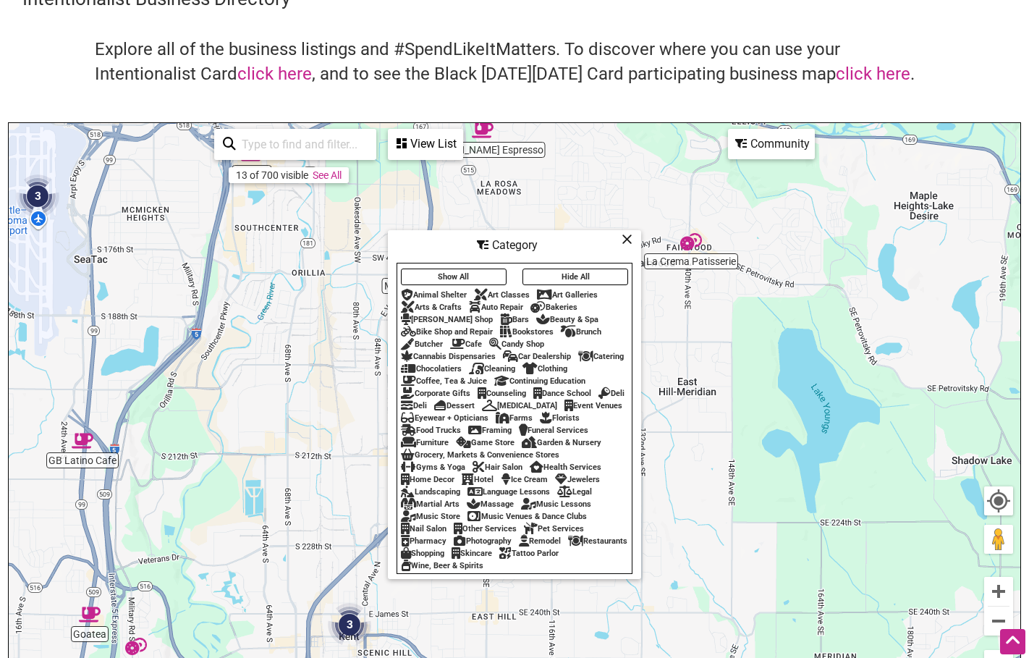
click at [475, 401] on div "Dessert" at bounding box center [454, 405] width 41 height 9
click at [623, 239] on icon at bounding box center [627, 239] width 11 height 1
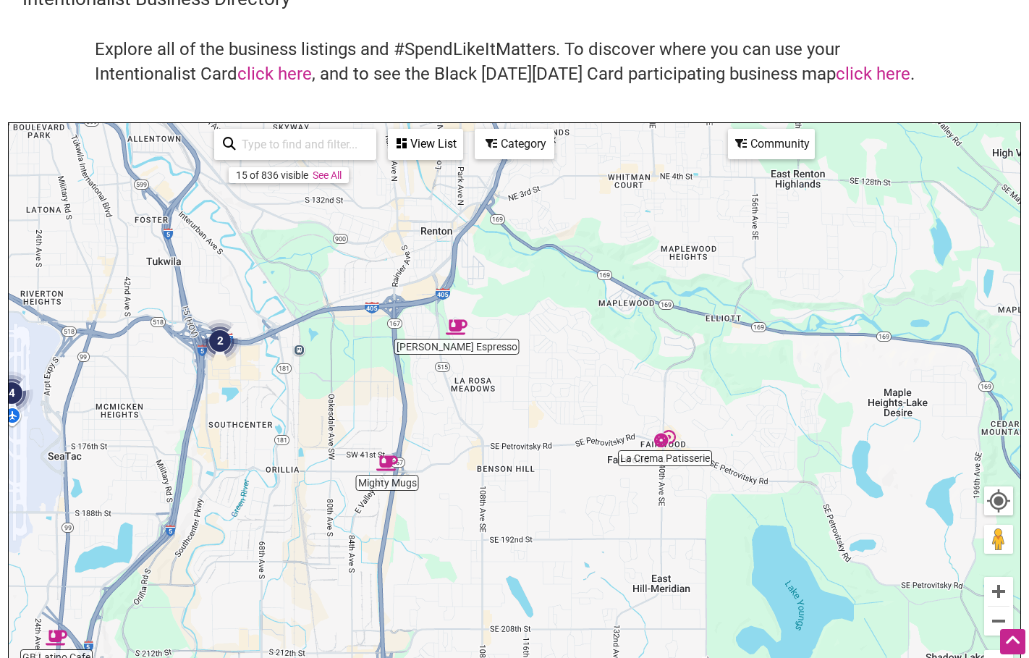
drag, startPoint x: 505, startPoint y: 248, endPoint x: 480, endPoint y: 445, distance: 199.3
click at [480, 445] on div "To navigate, press the arrow keys." at bounding box center [515, 404] width 1012 height 563
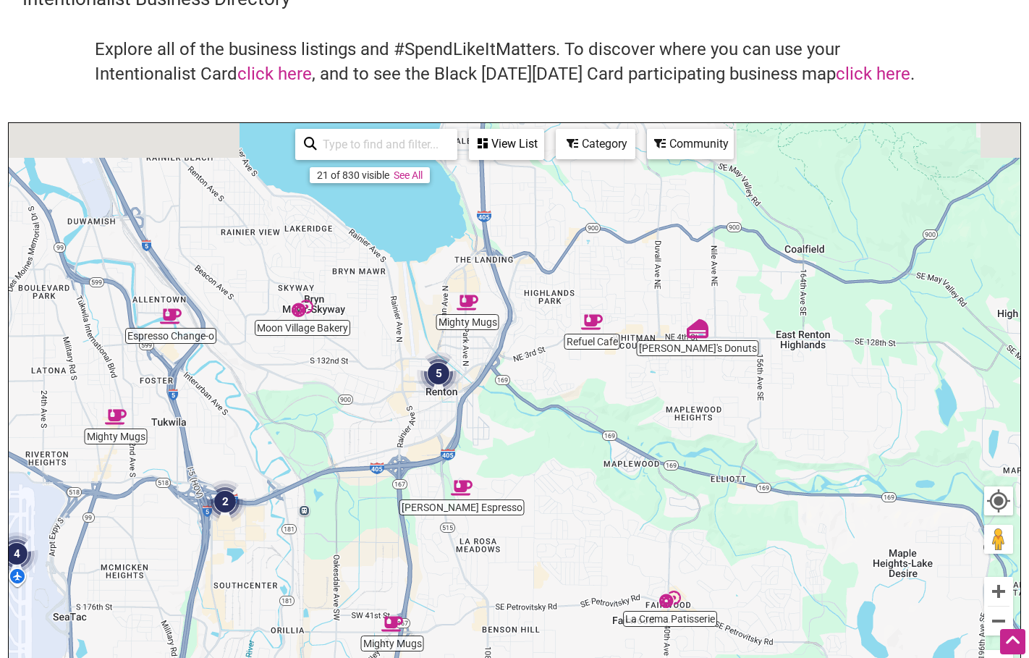
drag, startPoint x: 495, startPoint y: 358, endPoint x: 500, endPoint y: 534, distance: 175.2
click at [500, 534] on div "To navigate, press the arrow keys." at bounding box center [515, 404] width 1012 height 563
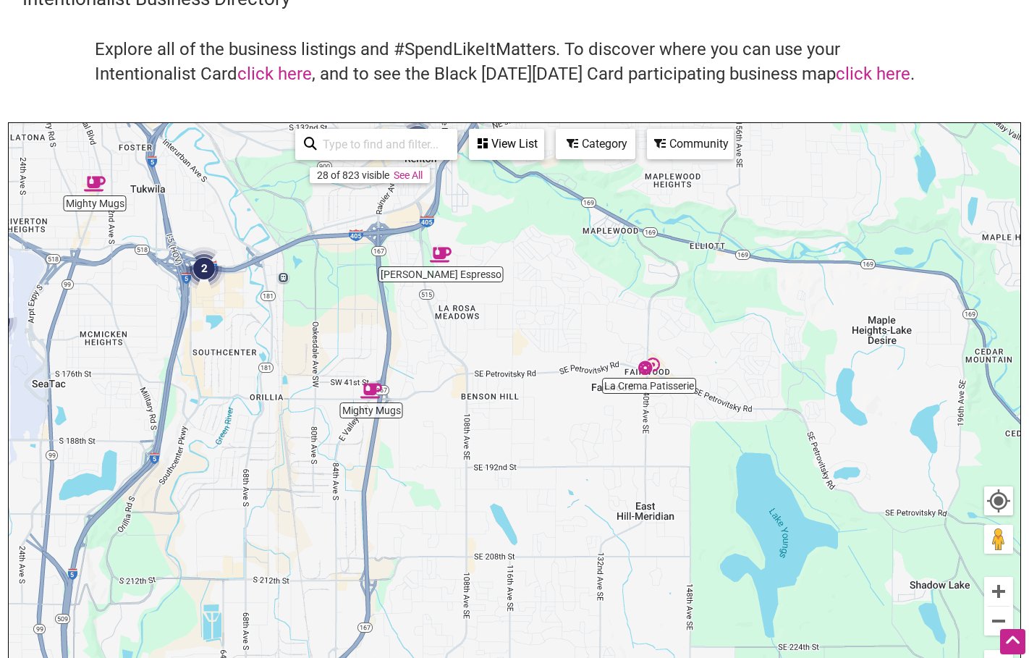
drag, startPoint x: 498, startPoint y: 560, endPoint x: 480, endPoint y: 311, distance: 249.0
click at [480, 311] on div "To navigate, press the arrow keys." at bounding box center [515, 404] width 1012 height 563
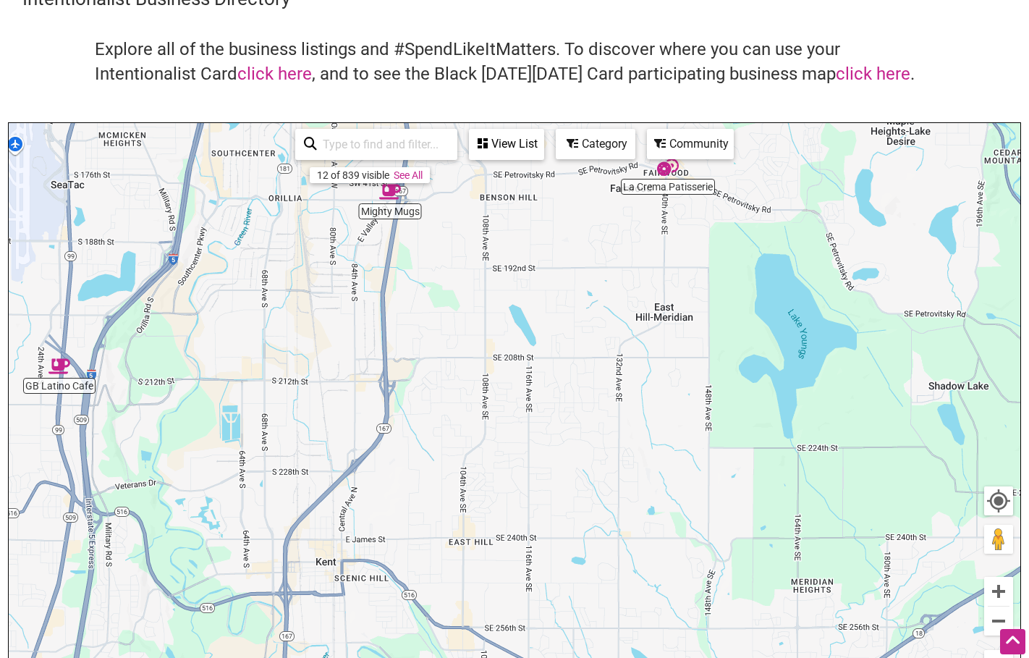
drag, startPoint x: 431, startPoint y: 516, endPoint x: 453, endPoint y: 313, distance: 204.6
click at [453, 313] on div "To navigate, press the arrow keys." at bounding box center [515, 404] width 1012 height 563
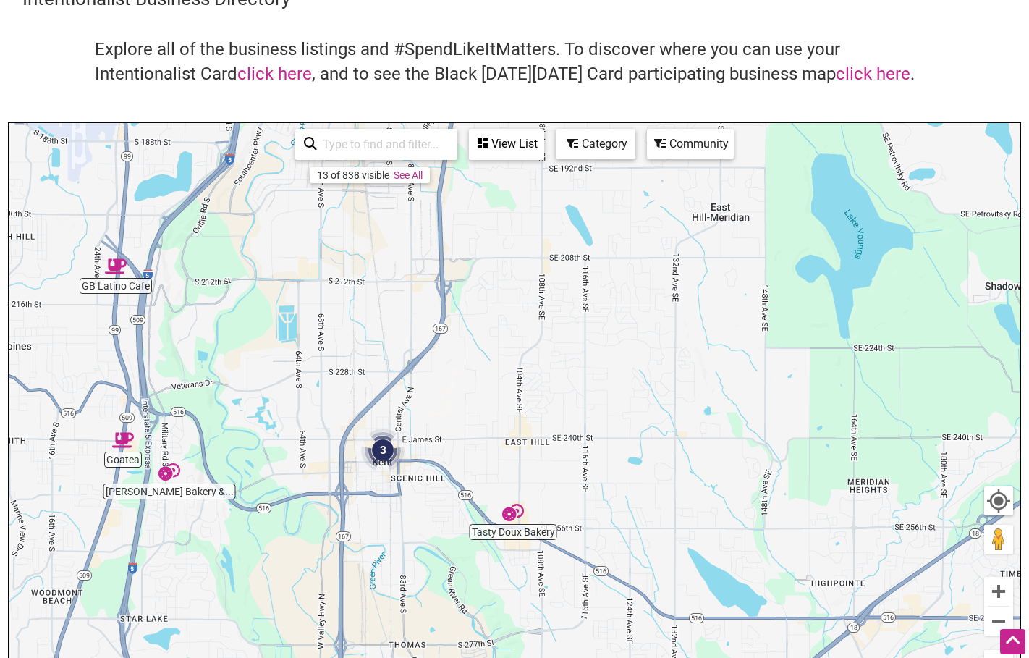
drag, startPoint x: 456, startPoint y: 489, endPoint x: 510, endPoint y: 392, distance: 111.8
click at [510, 392] on div "To navigate, press the arrow keys." at bounding box center [515, 404] width 1012 height 563
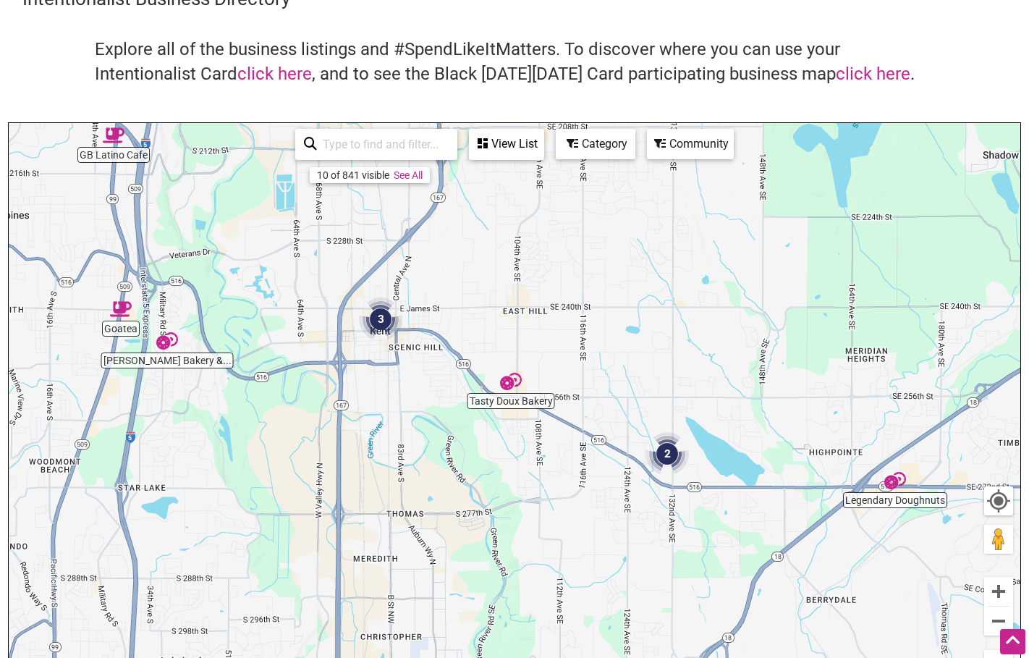
drag, startPoint x: 581, startPoint y: 544, endPoint x: 578, endPoint y: 397, distance: 147.0
click at [578, 397] on div "To navigate, press the arrow keys." at bounding box center [515, 404] width 1012 height 563
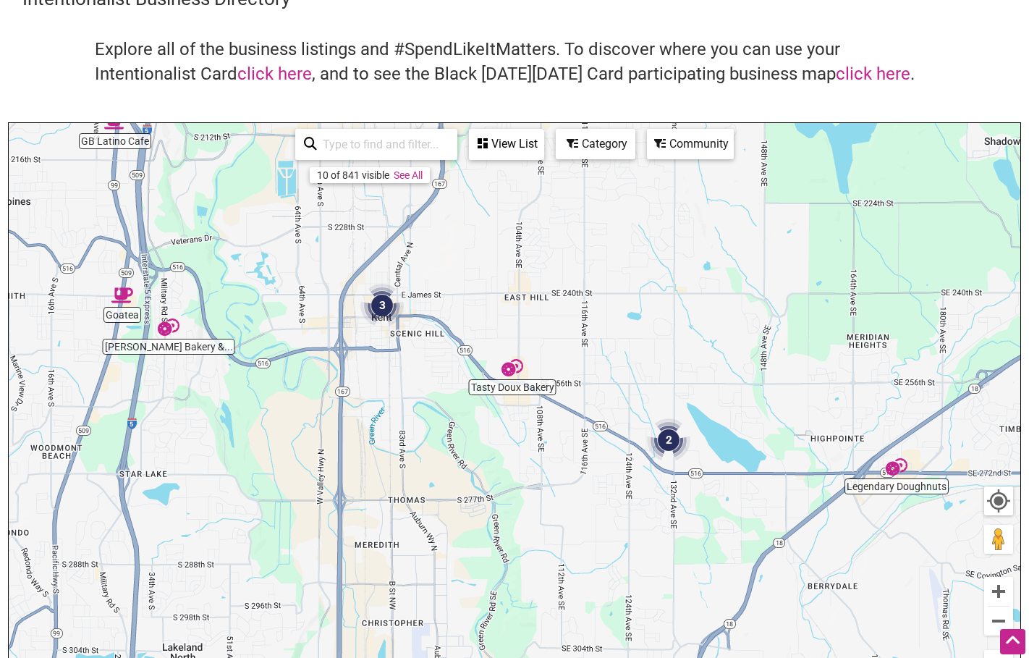
click at [384, 309] on img "3" at bounding box center [382, 305] width 43 height 43
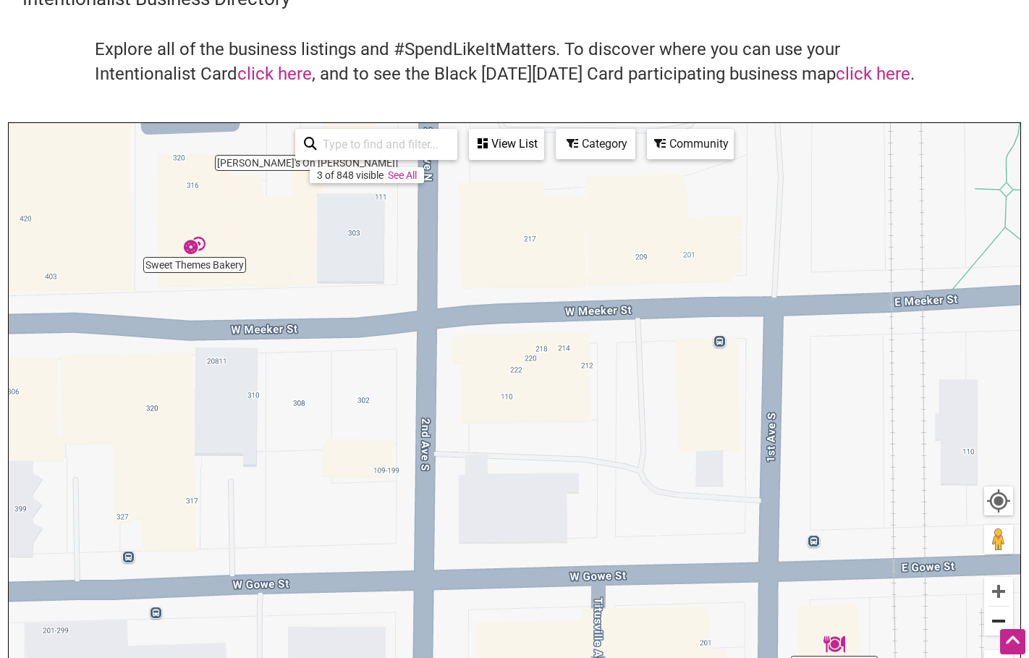
click at [999, 613] on button "Zoom out" at bounding box center [999, 621] width 29 height 29
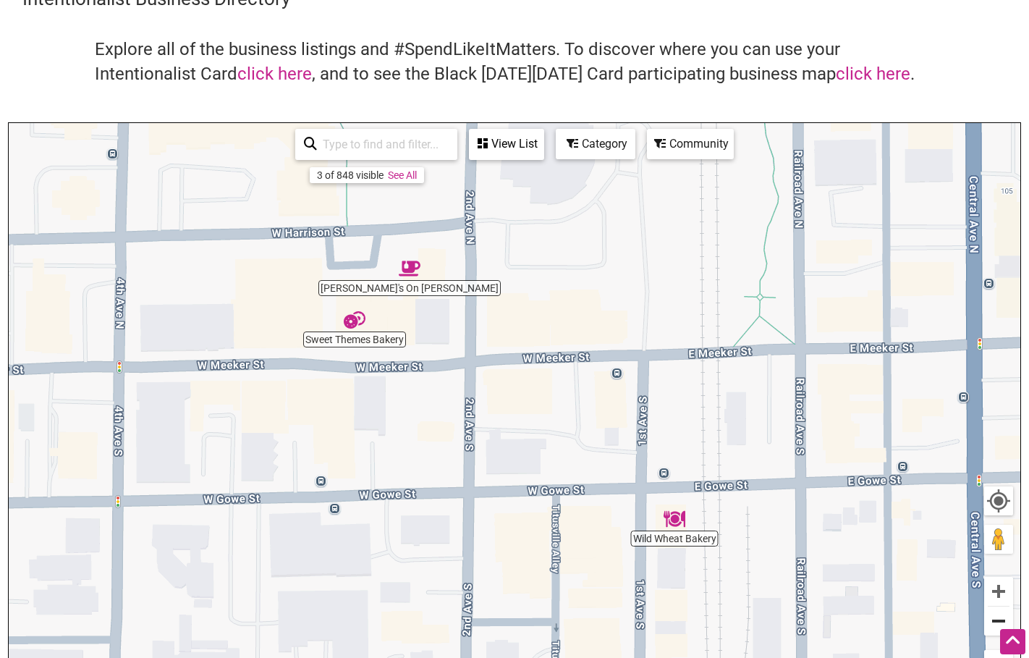
click at [999, 613] on button "Zoom out" at bounding box center [999, 621] width 29 height 29
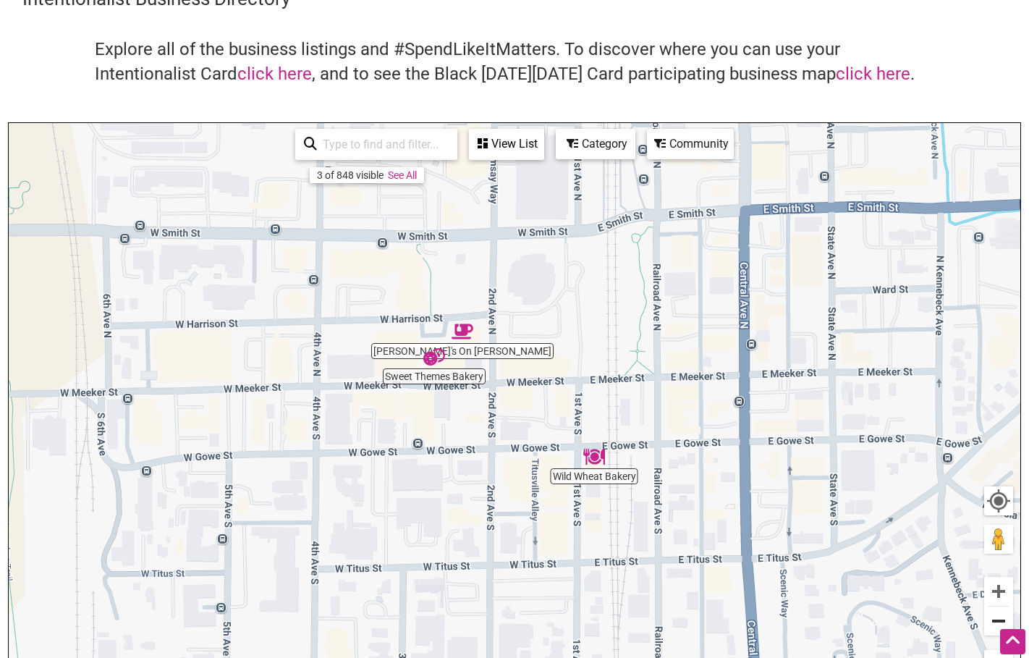
click at [999, 613] on button "Zoom out" at bounding box center [999, 621] width 29 height 29
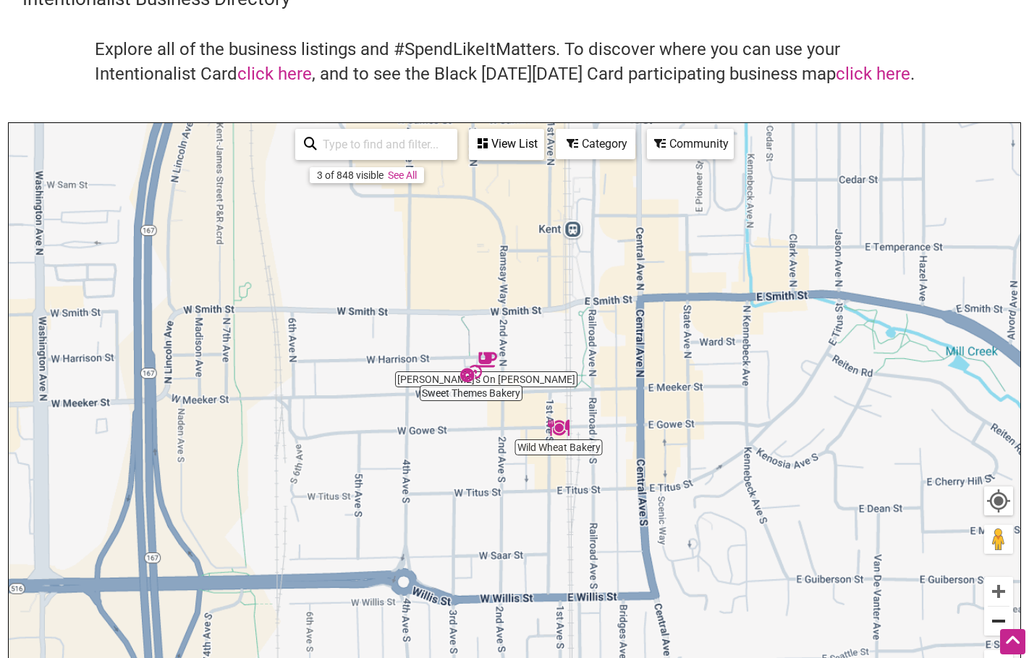
click at [999, 613] on button "Zoom out" at bounding box center [999, 621] width 29 height 29
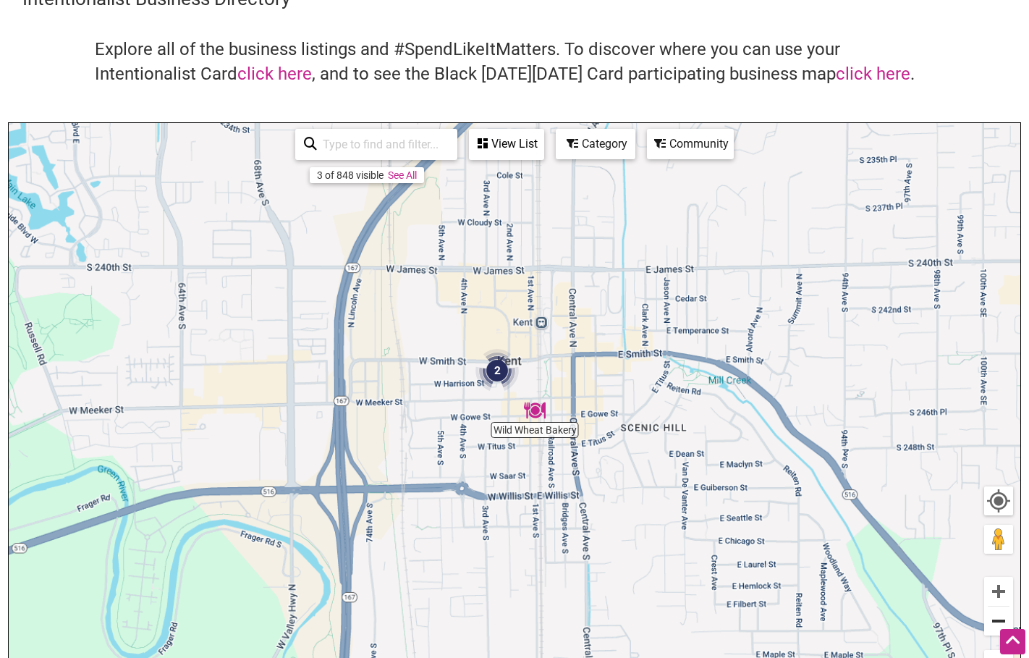
click at [999, 613] on button "Zoom out" at bounding box center [999, 621] width 29 height 29
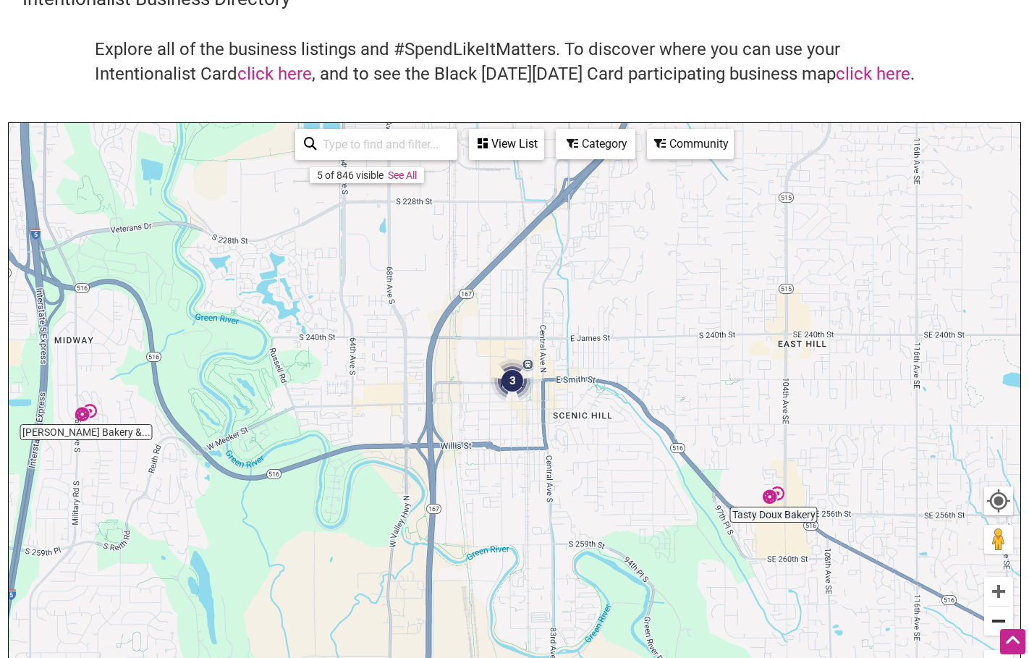
click at [999, 613] on button "Zoom out" at bounding box center [999, 621] width 29 height 29
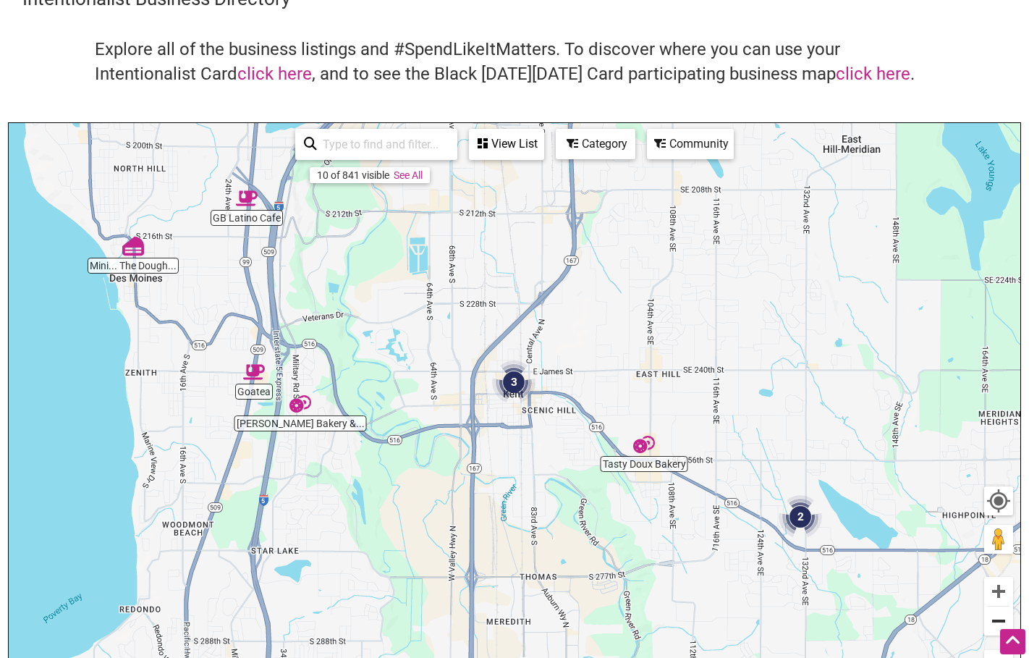
click at [996, 625] on button "Zoom out" at bounding box center [999, 621] width 29 height 29
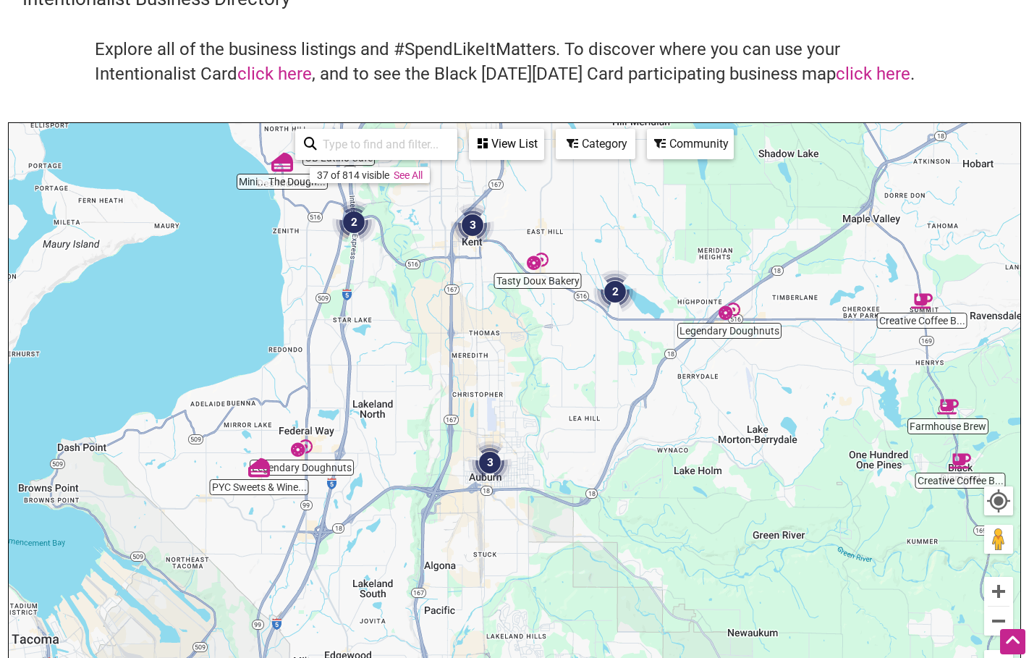
drag, startPoint x: 759, startPoint y: 351, endPoint x: 715, endPoint y: 195, distance: 162.5
click at [715, 195] on div "To navigate, press the arrow keys." at bounding box center [515, 404] width 1012 height 563
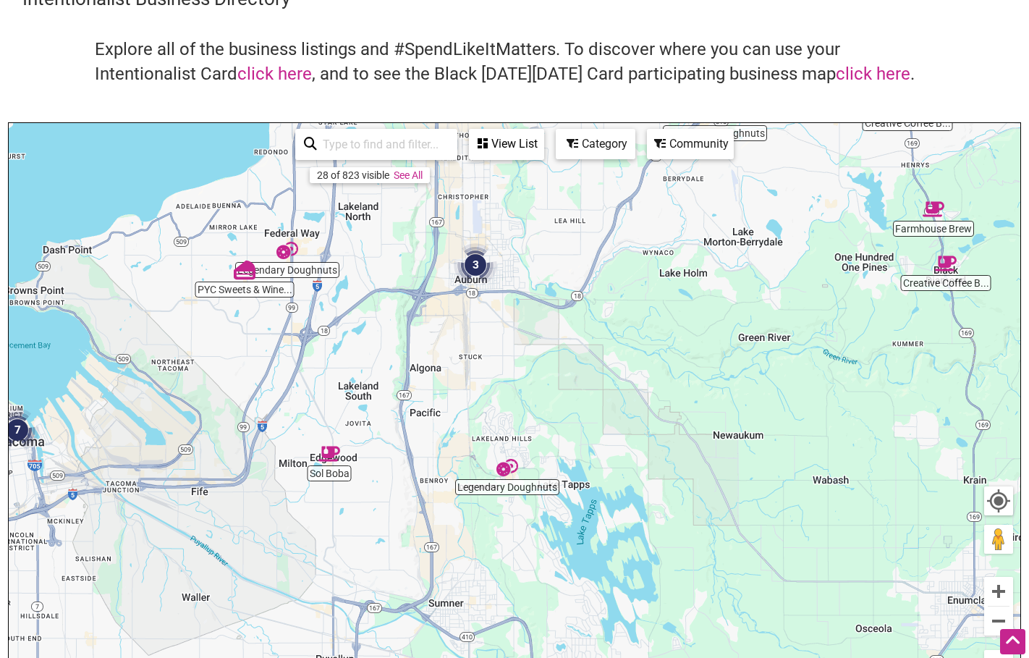
drag, startPoint x: 583, startPoint y: 481, endPoint x: 570, endPoint y: 284, distance: 197.4
click at [570, 284] on div "To navigate, press the arrow keys." at bounding box center [515, 404] width 1012 height 563
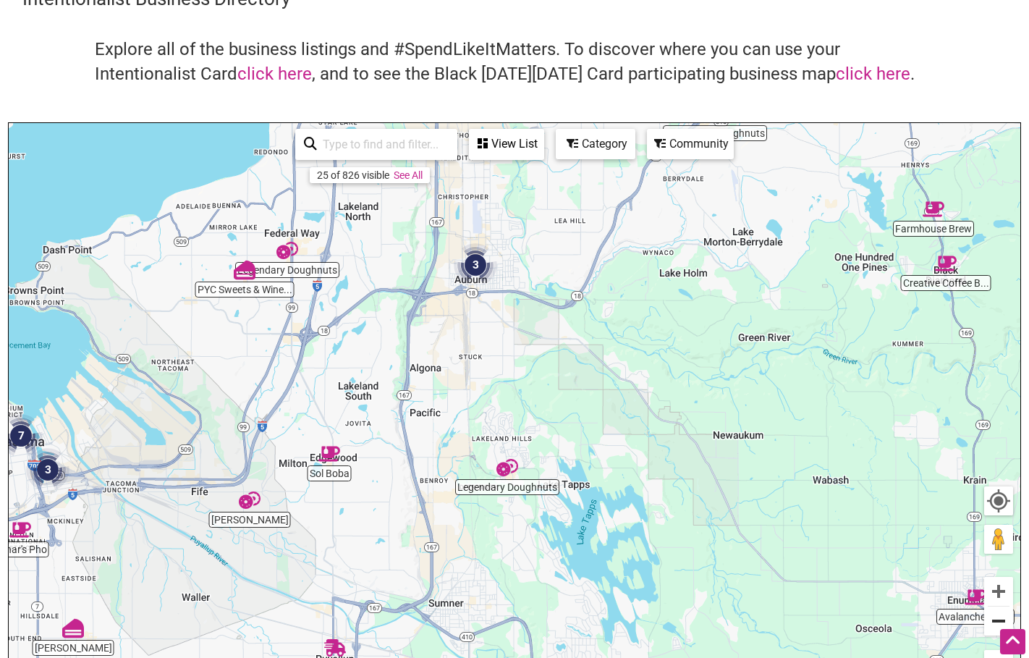
click at [996, 623] on button "Zoom out" at bounding box center [999, 621] width 29 height 29
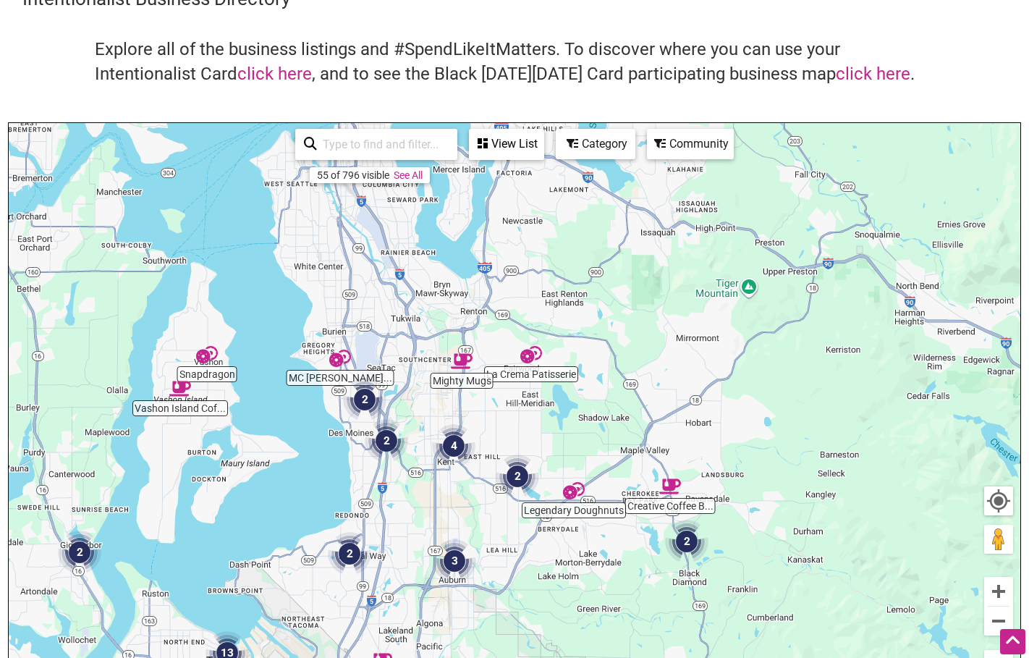
drag, startPoint x: 624, startPoint y: 270, endPoint x: 588, endPoint y: 524, distance: 256.7
click at [588, 524] on div "To navigate, press the arrow keys." at bounding box center [515, 404] width 1012 height 563
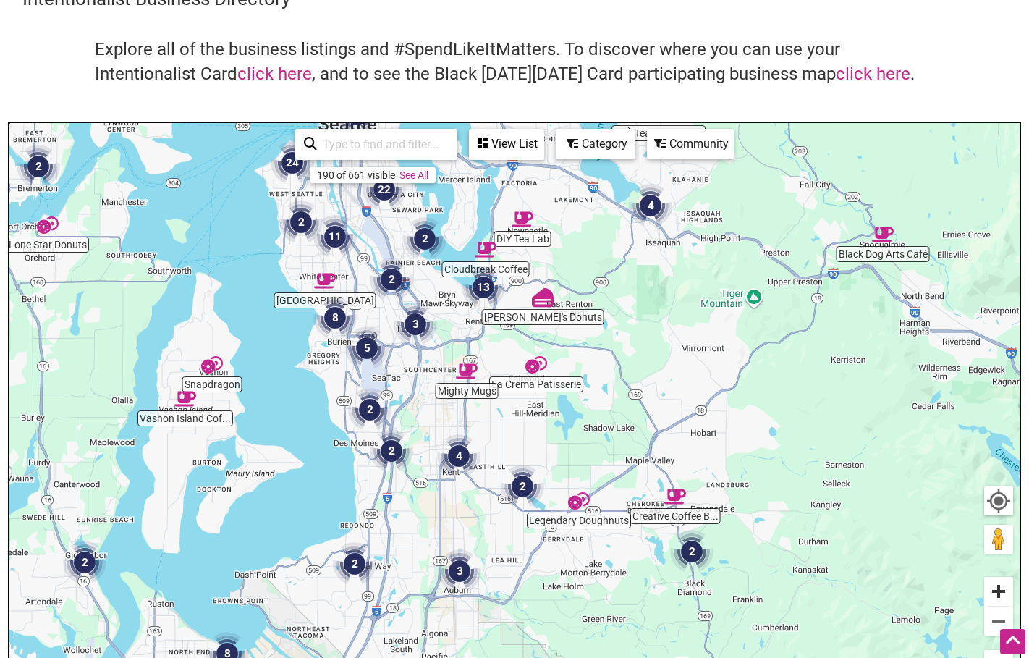
click at [1003, 595] on button "Zoom in" at bounding box center [999, 591] width 29 height 29
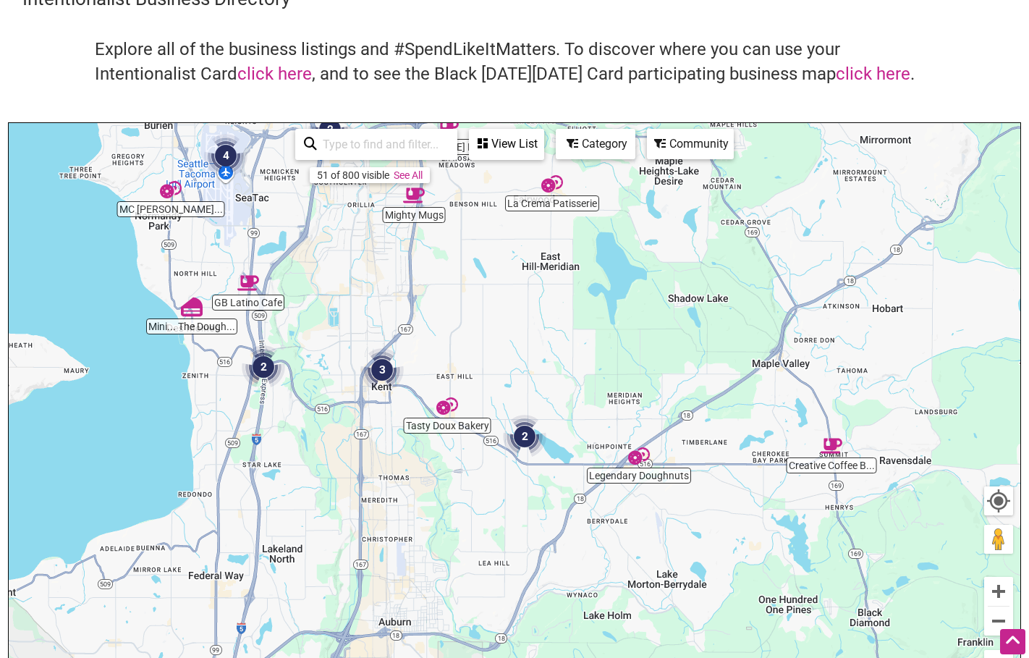
drag, startPoint x: 413, startPoint y: 600, endPoint x: 409, endPoint y: 448, distance: 152.1
click at [409, 448] on div "To navigate, press the arrow keys." at bounding box center [515, 404] width 1012 height 563
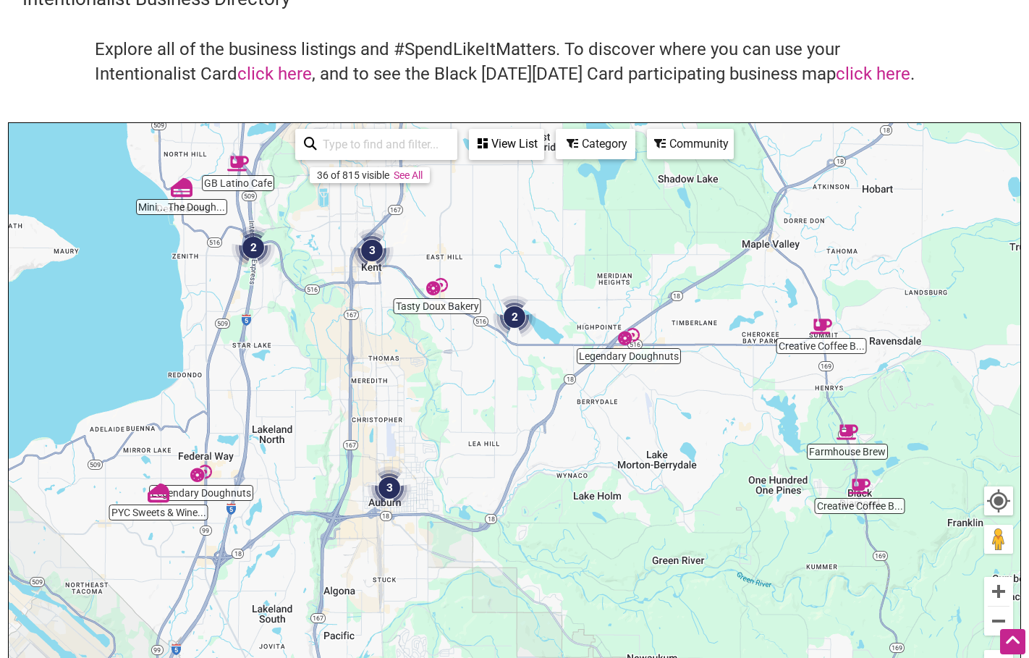
drag, startPoint x: 415, startPoint y: 571, endPoint x: 406, endPoint y: 452, distance: 119.8
click at [406, 452] on div "To navigate, press the arrow keys." at bounding box center [515, 404] width 1012 height 563
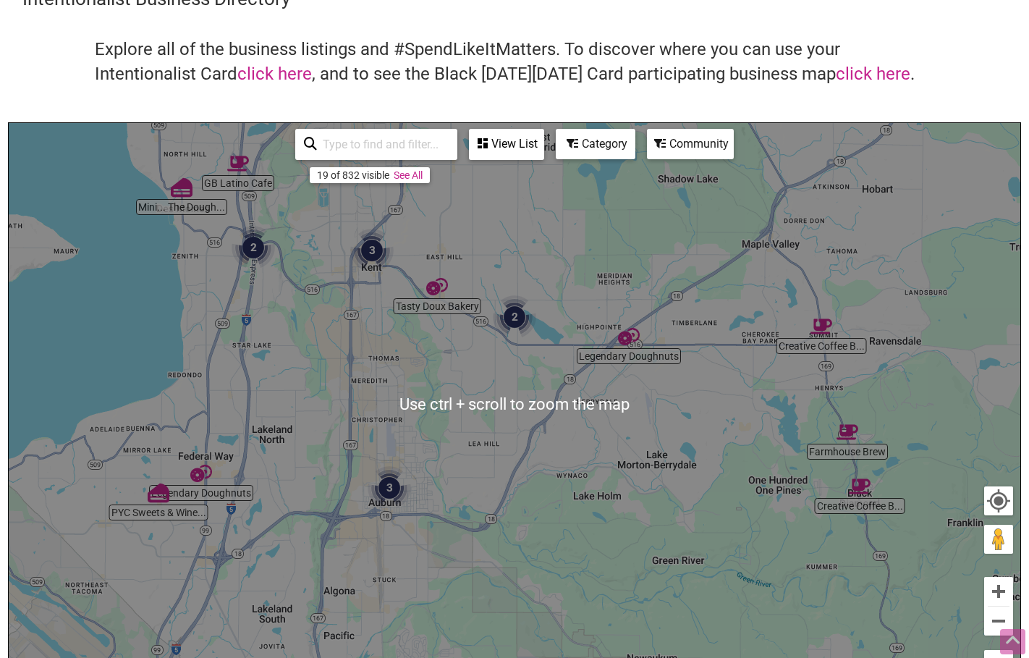
scroll to position [0, 0]
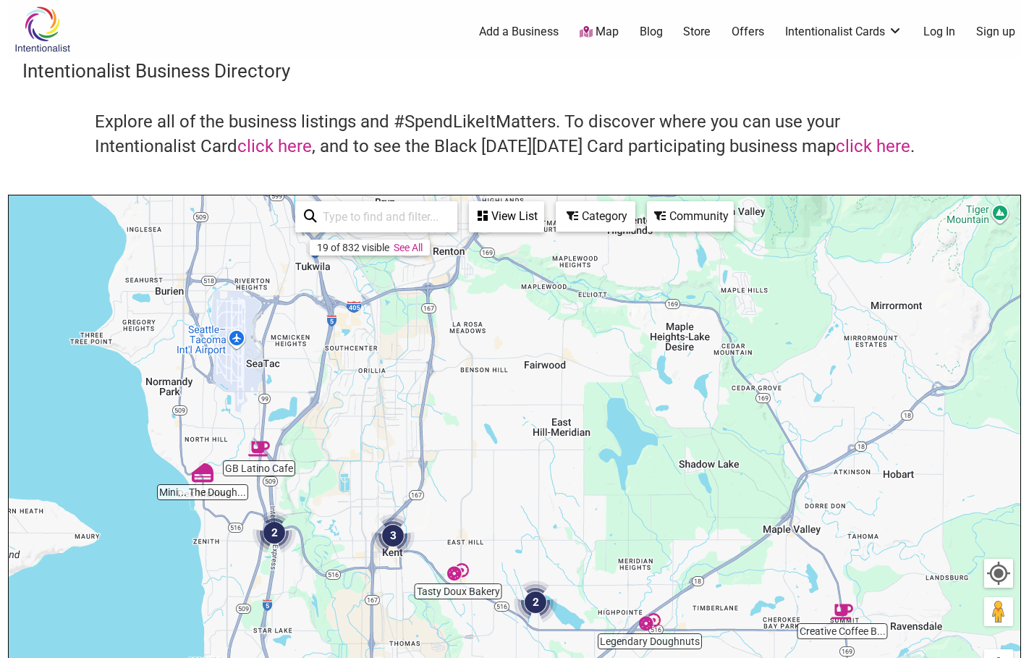
drag, startPoint x: 470, startPoint y: 268, endPoint x: 491, endPoint y: 482, distance: 215.3
click at [491, 482] on div "To navigate, press the arrow keys." at bounding box center [515, 476] width 1012 height 563
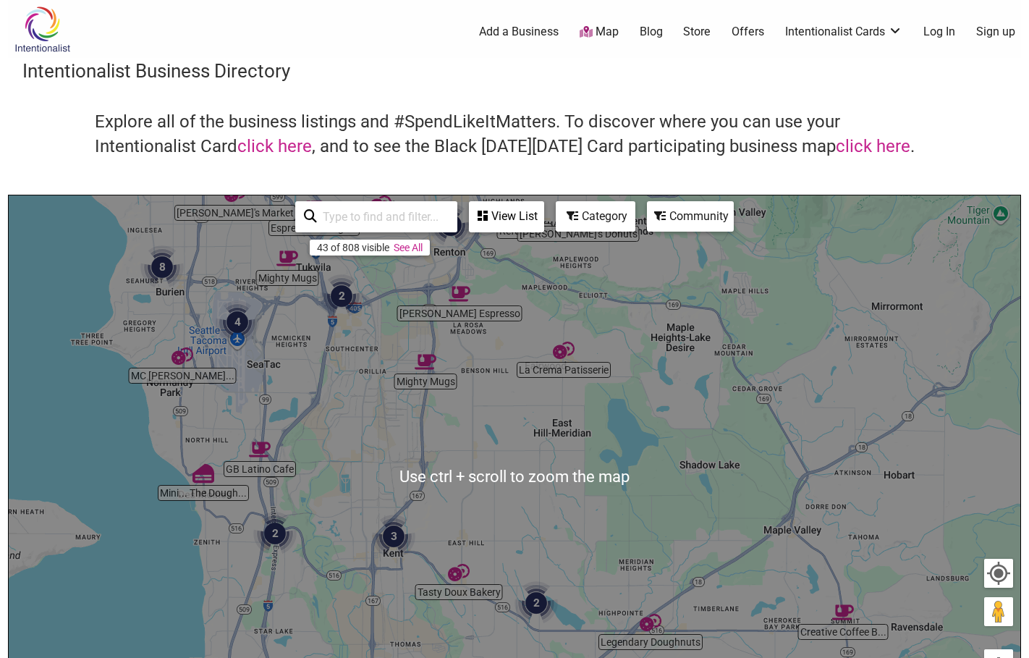
scroll to position [72, 0]
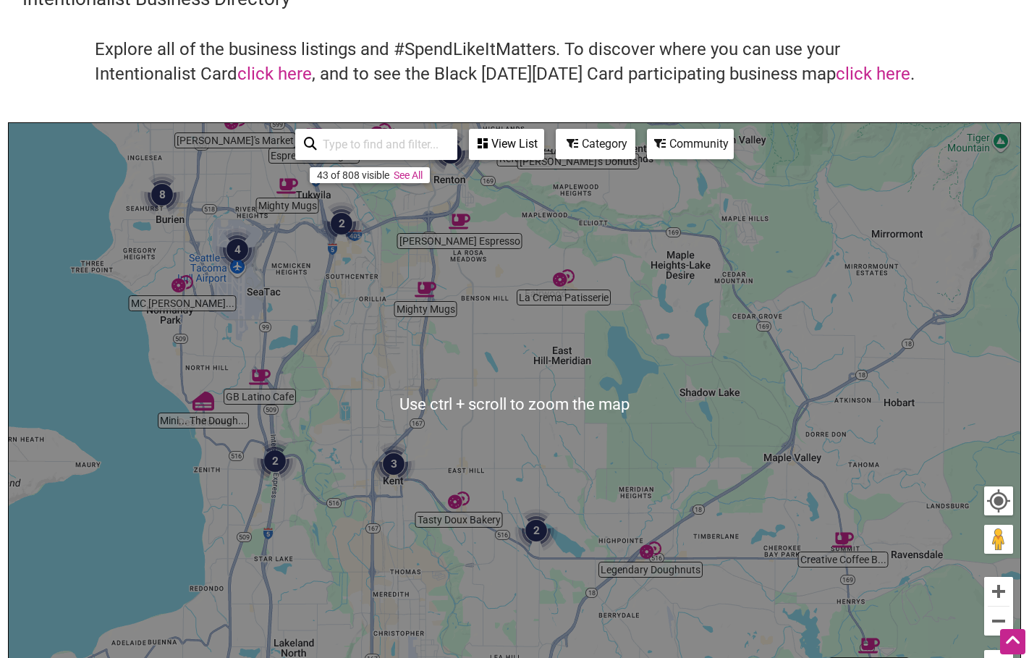
click at [320, 409] on div "To navigate, press the arrow keys." at bounding box center [515, 404] width 1012 height 563
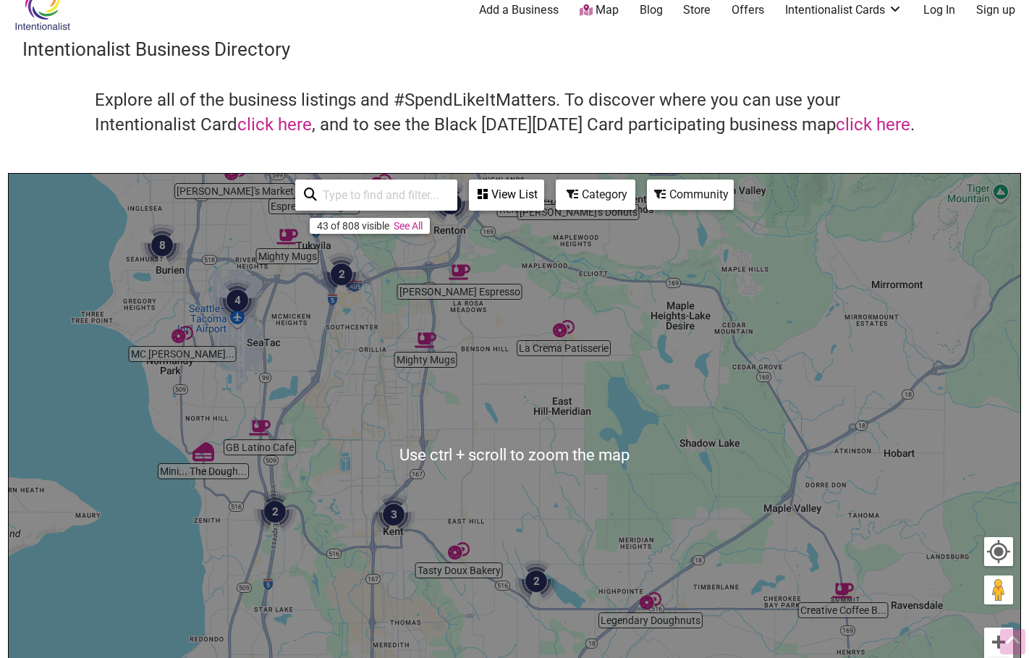
scroll to position [0, 0]
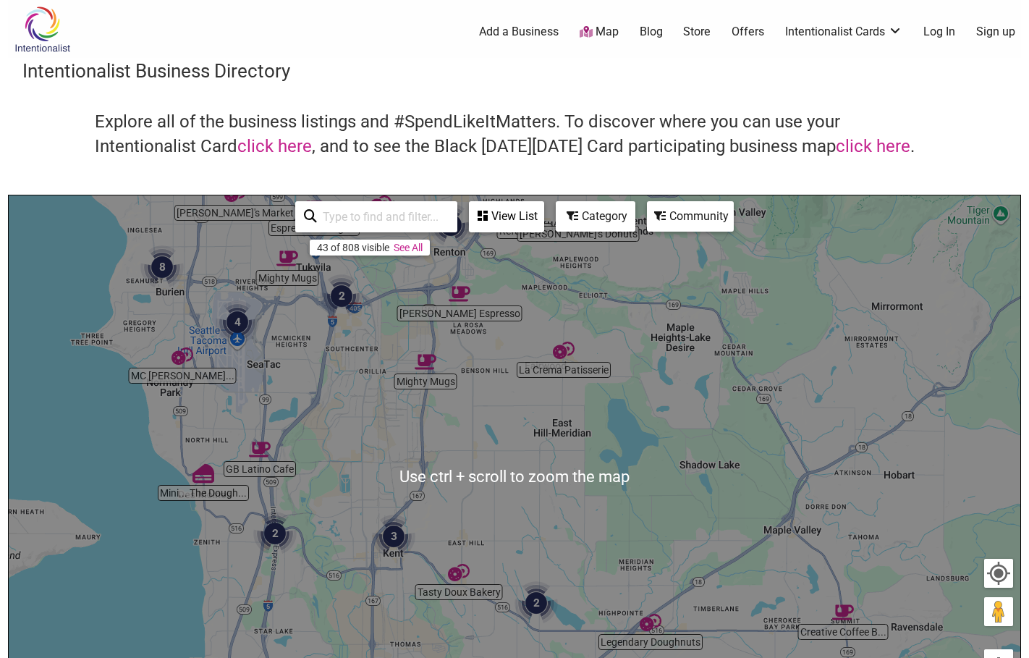
click at [578, 215] on icon at bounding box center [573, 216] width 12 height 12
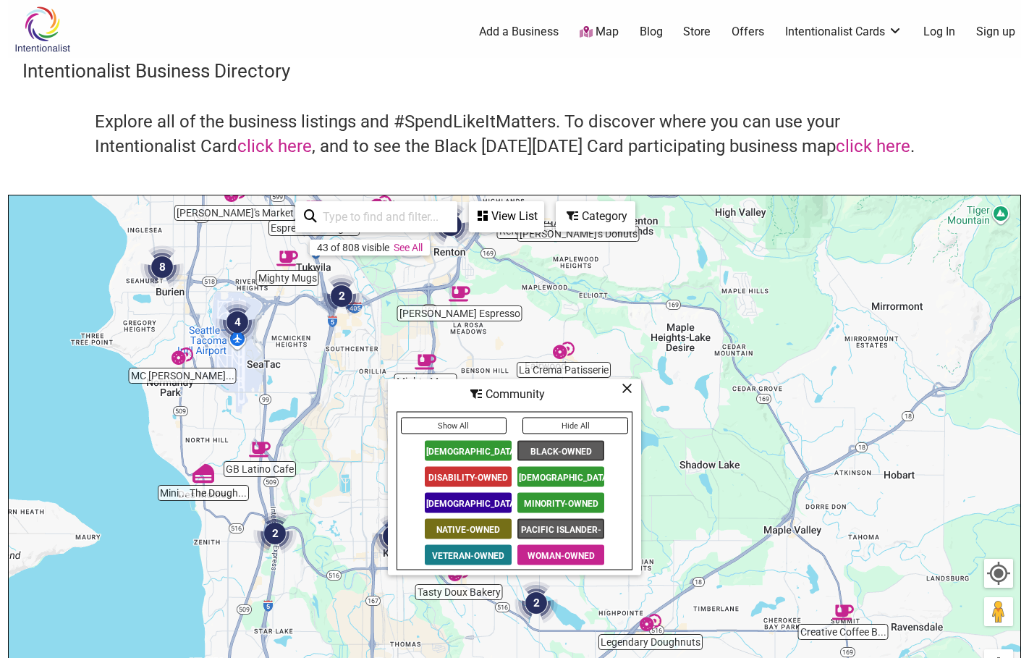
click at [483, 450] on span "[DEMOGRAPHIC_DATA]-Owned" at bounding box center [468, 451] width 87 height 20
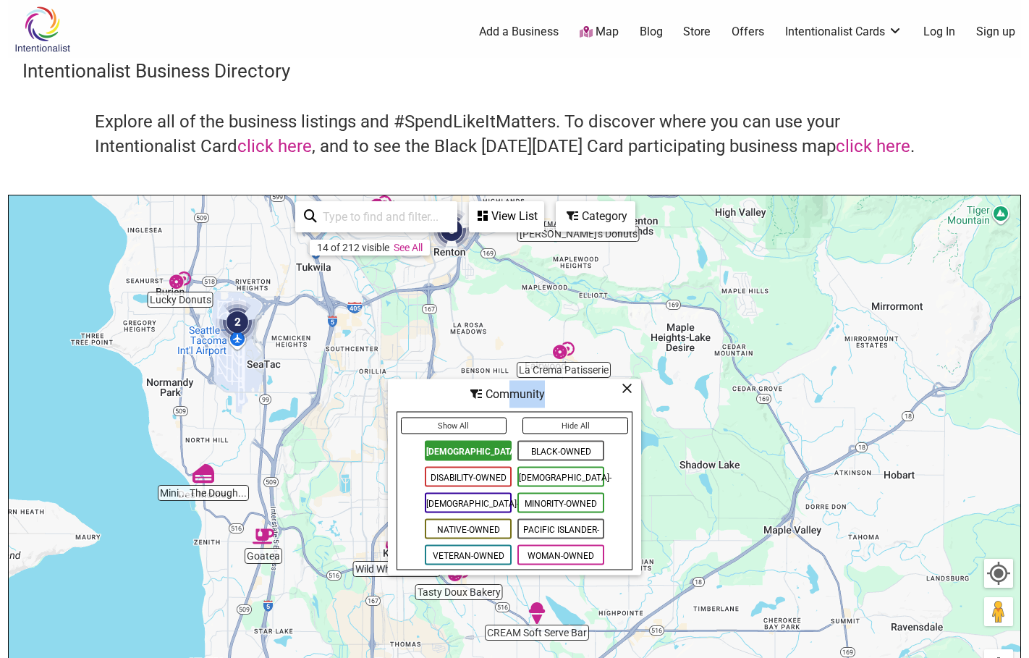
drag, startPoint x: 510, startPoint y: 392, endPoint x: 634, endPoint y: 395, distance: 124.6
click at [634, 395] on div "Community" at bounding box center [514, 395] width 250 height 28
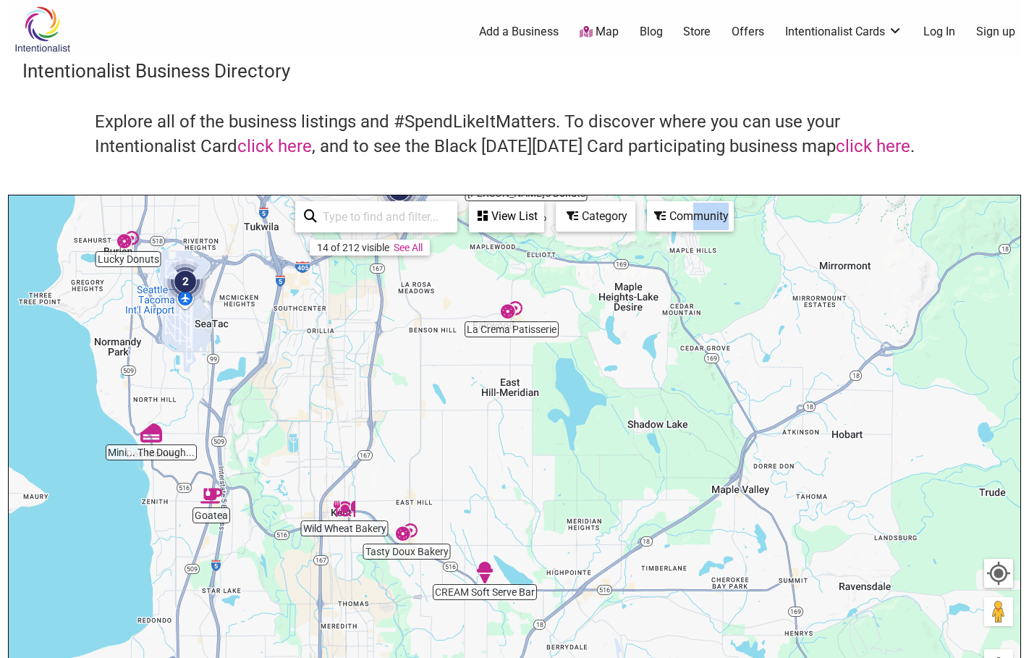
drag, startPoint x: 634, startPoint y: 395, endPoint x: 535, endPoint y: 318, distance: 125.8
click at [535, 318] on div "To navigate, press the arrow keys." at bounding box center [515, 476] width 1012 height 563
click at [543, 222] on div "Community" at bounding box center [507, 217] width 72 height 28
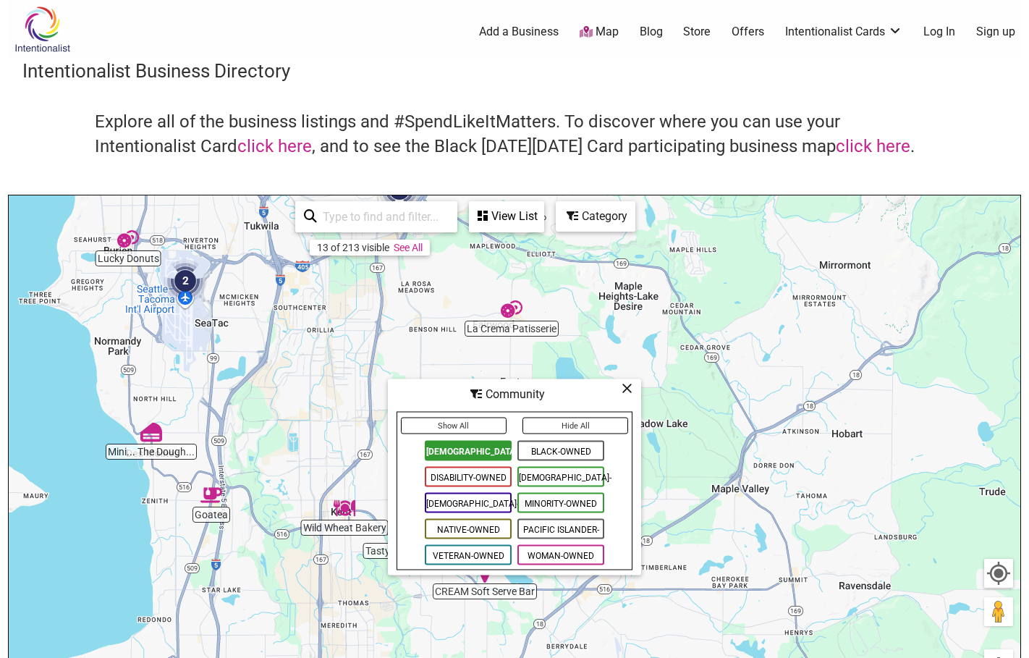
click at [476, 501] on span "[DEMOGRAPHIC_DATA]-Owned" at bounding box center [468, 503] width 87 height 20
click at [537, 502] on span "Minority-Owned" at bounding box center [561, 503] width 87 height 20
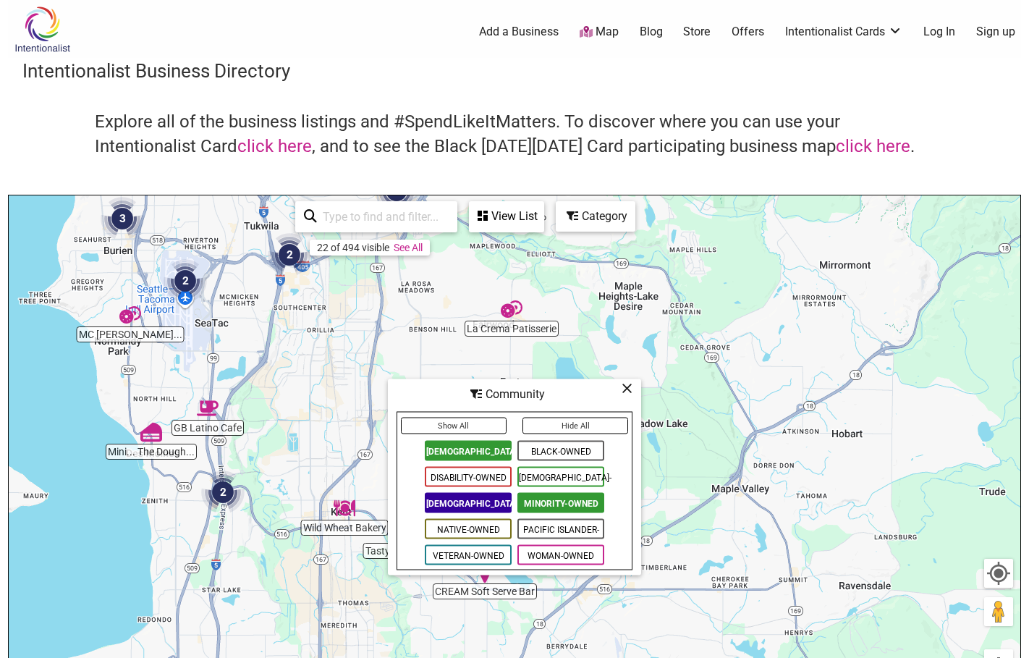
drag, startPoint x: 528, startPoint y: 476, endPoint x: 499, endPoint y: 476, distance: 29.0
click at [525, 476] on span "[DEMOGRAPHIC_DATA]-Owned" at bounding box center [561, 477] width 87 height 20
click at [494, 476] on span "Disability-Owned" at bounding box center [468, 477] width 87 height 20
click at [540, 449] on span "Black-Owned" at bounding box center [561, 451] width 87 height 20
click at [500, 533] on span "Native-Owned" at bounding box center [468, 529] width 87 height 20
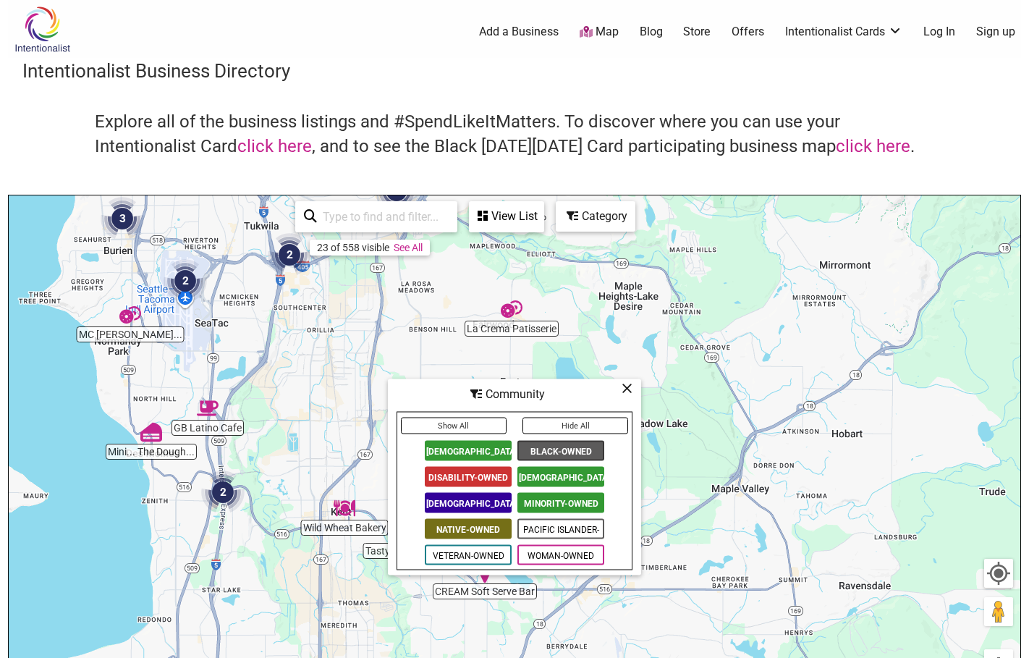
click at [533, 527] on span "Pacific Islander-Owned" at bounding box center [561, 529] width 87 height 20
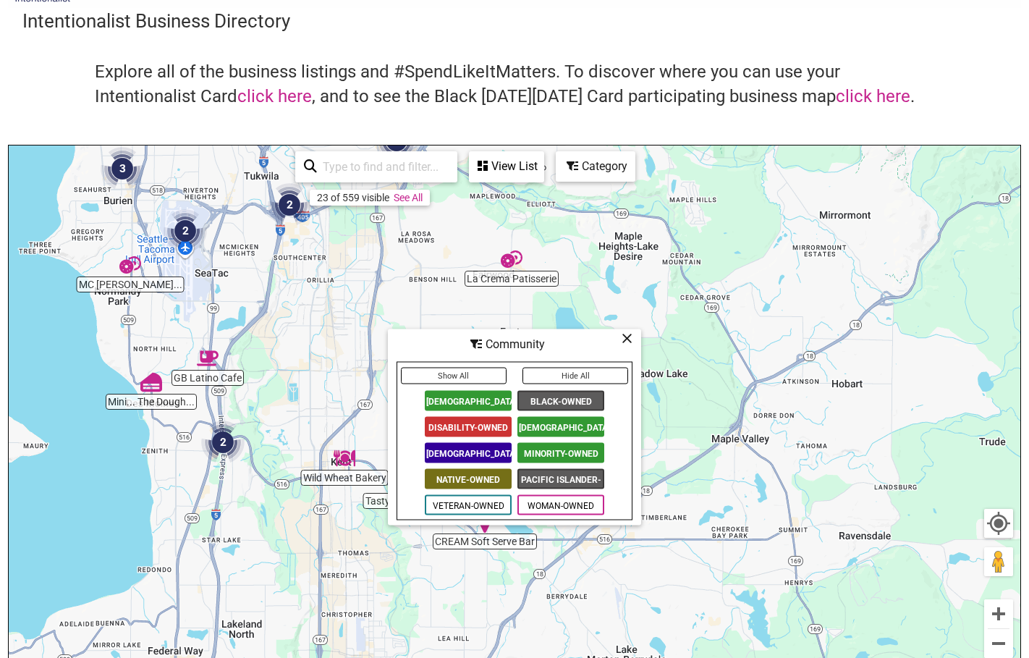
scroll to position [72, 0]
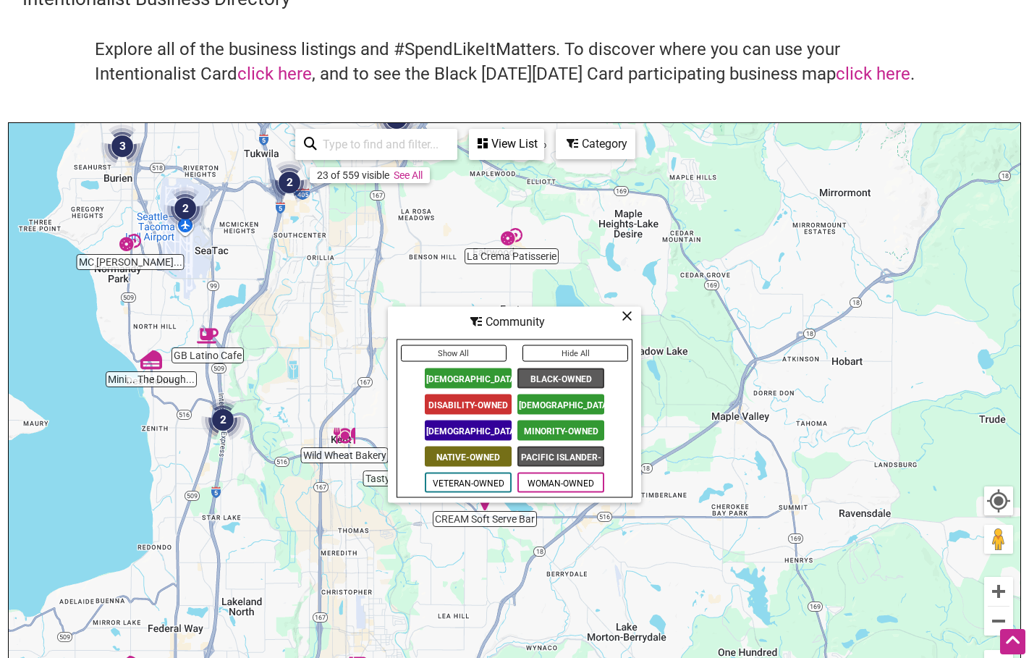
click at [499, 487] on span "Veteran-Owned" at bounding box center [468, 483] width 87 height 20
click at [484, 476] on span "Veteran-Owned" at bounding box center [468, 483] width 87 height 20
click at [625, 316] on icon at bounding box center [627, 316] width 11 height 1
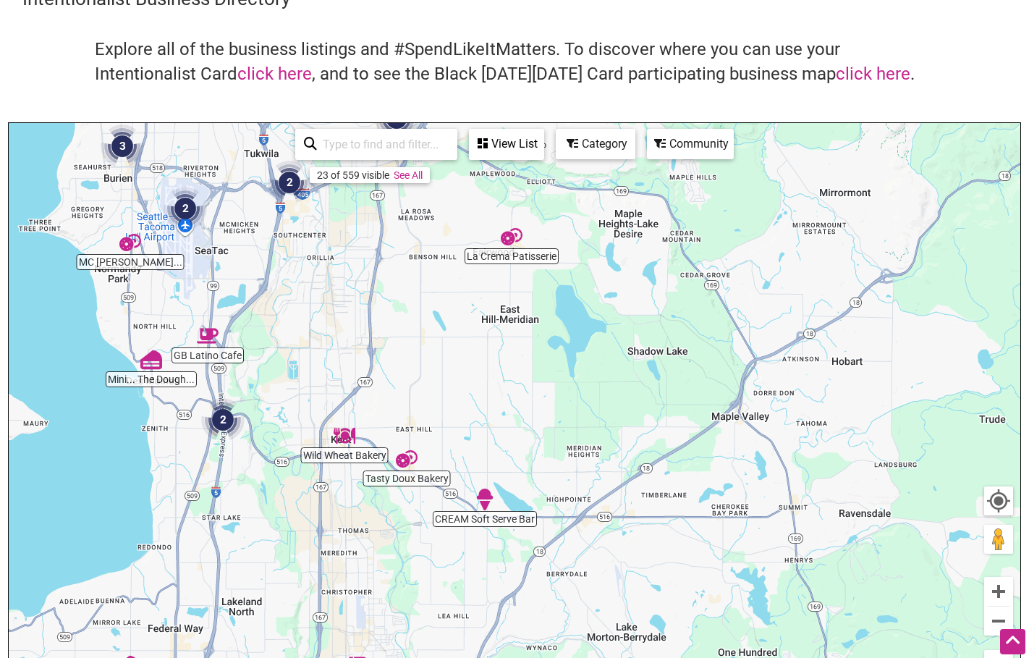
click at [258, 436] on div "To navigate, press the arrow keys." at bounding box center [515, 404] width 1012 height 563
click at [374, 56] on h4 "Explore all of the business listings and #SpendLikeItMatters. To discover where…" at bounding box center [515, 62] width 840 height 49
